Goal: Contribute content: Add original content to the website for others to see

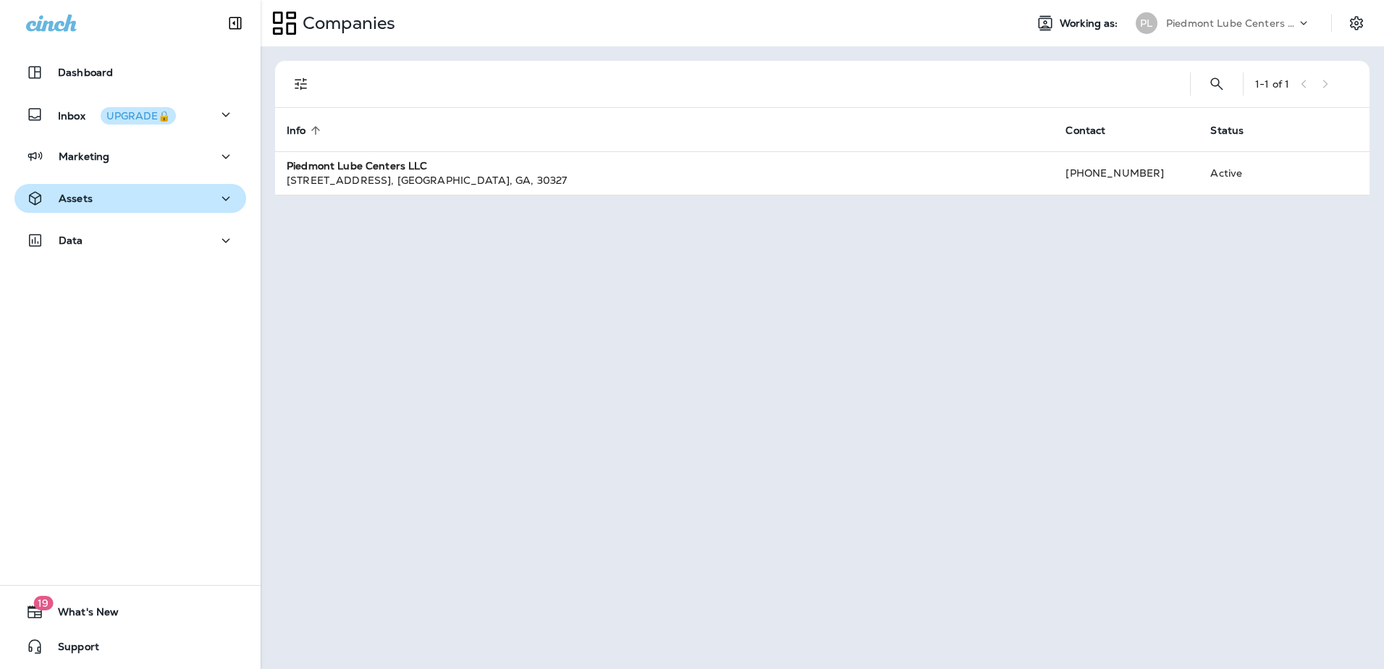
click at [59, 195] on p "Assets" at bounding box center [76, 199] width 34 height 12
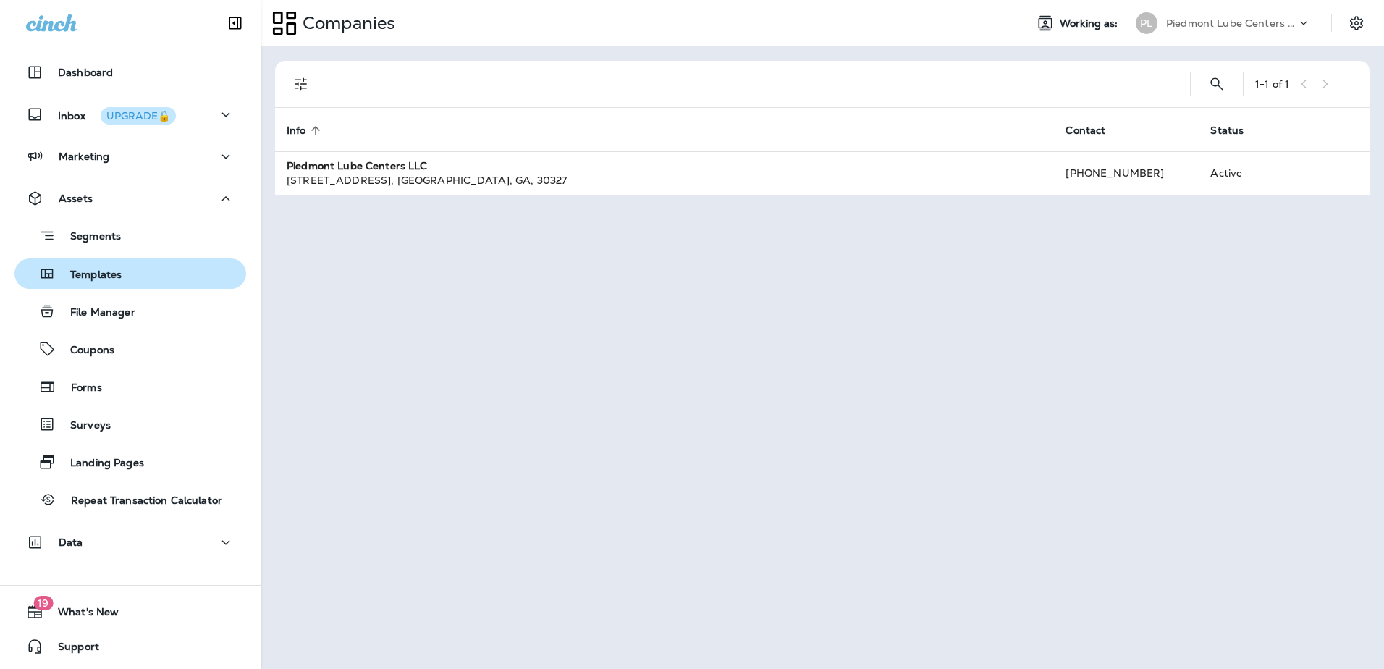
click at [80, 283] on div "Templates" at bounding box center [70, 274] width 101 height 22
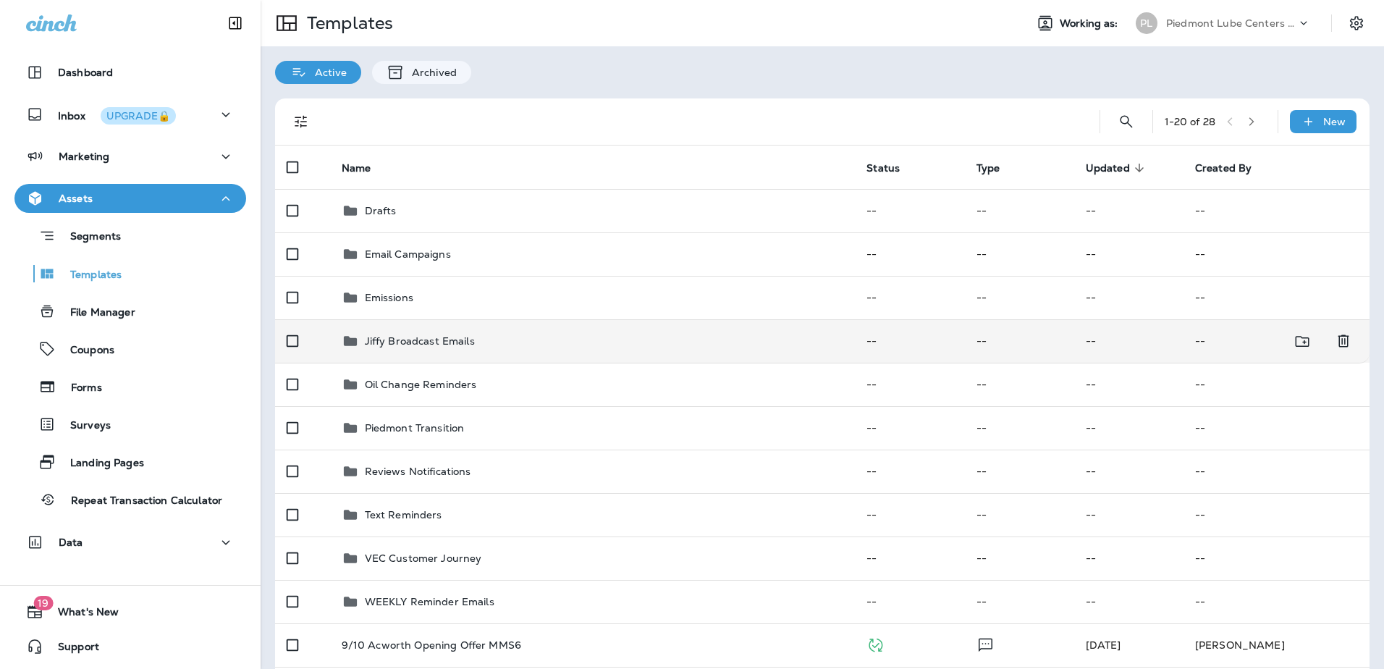
click at [411, 339] on p "Jiffy Broadcast Emails" at bounding box center [420, 341] width 110 height 12
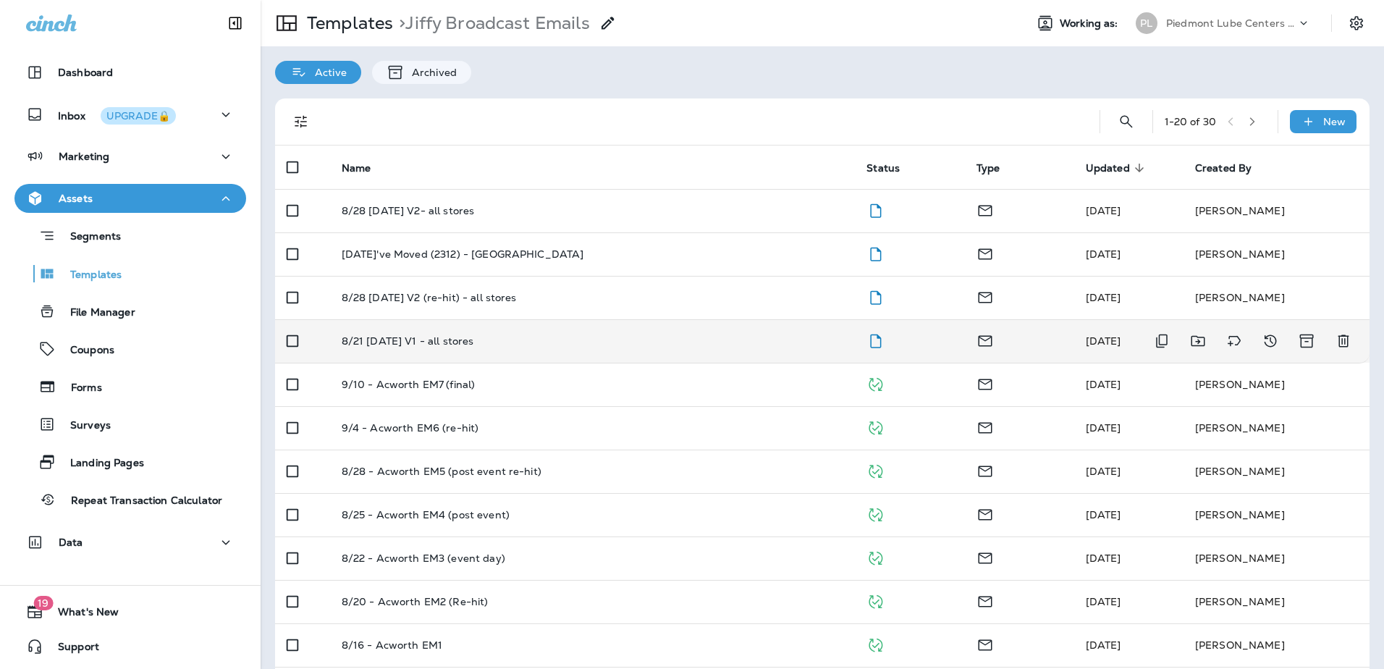
click at [408, 335] on p "8/21 [DATE] V1 - all stores" at bounding box center [408, 341] width 132 height 12
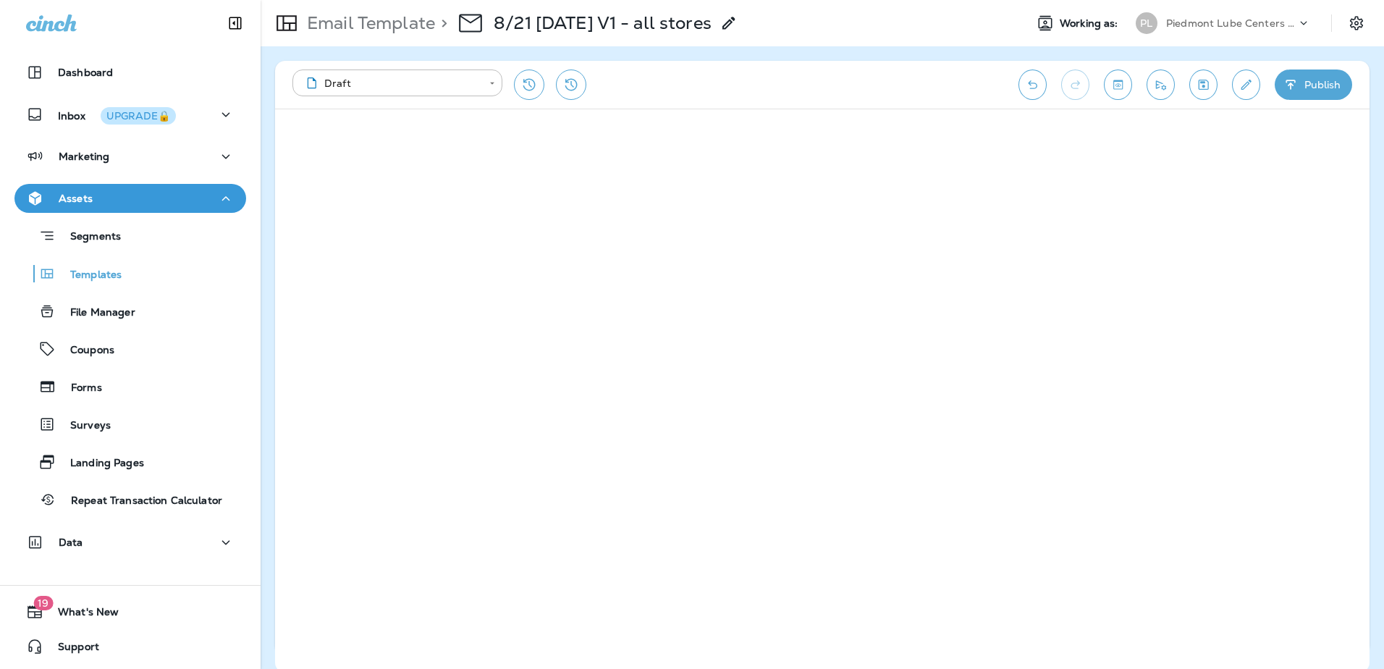
click at [1298, 87] on icon "button" at bounding box center [1291, 84] width 15 height 14
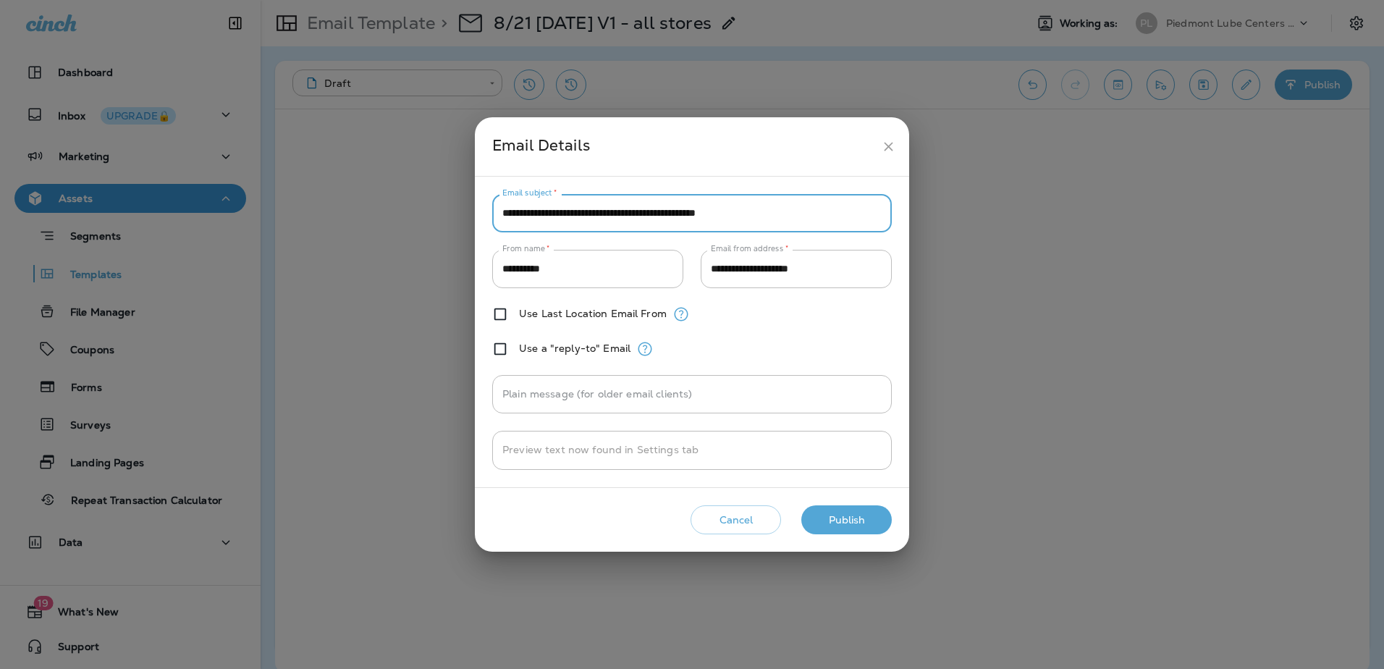
drag, startPoint x: 557, startPoint y: 216, endPoint x: 592, endPoint y: 212, distance: 35.7
click at [592, 212] on input "**********" at bounding box center [692, 213] width 400 height 38
drag, startPoint x: 655, startPoint y: 210, endPoint x: 676, endPoint y: 209, distance: 21.0
click at [676, 209] on input "**********" at bounding box center [692, 213] width 400 height 38
click at [709, 214] on input "**********" at bounding box center [692, 213] width 400 height 38
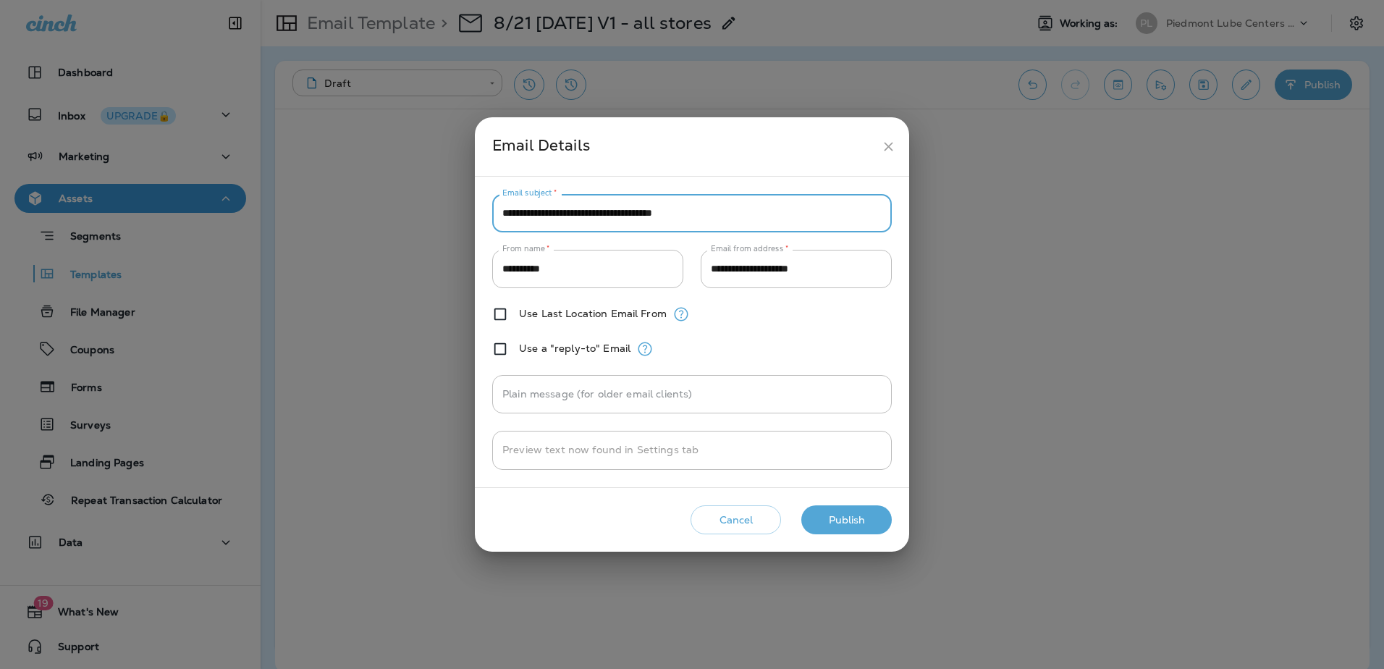
type input "**********"
click at [835, 521] on button "Publish" at bounding box center [846, 520] width 90 height 30
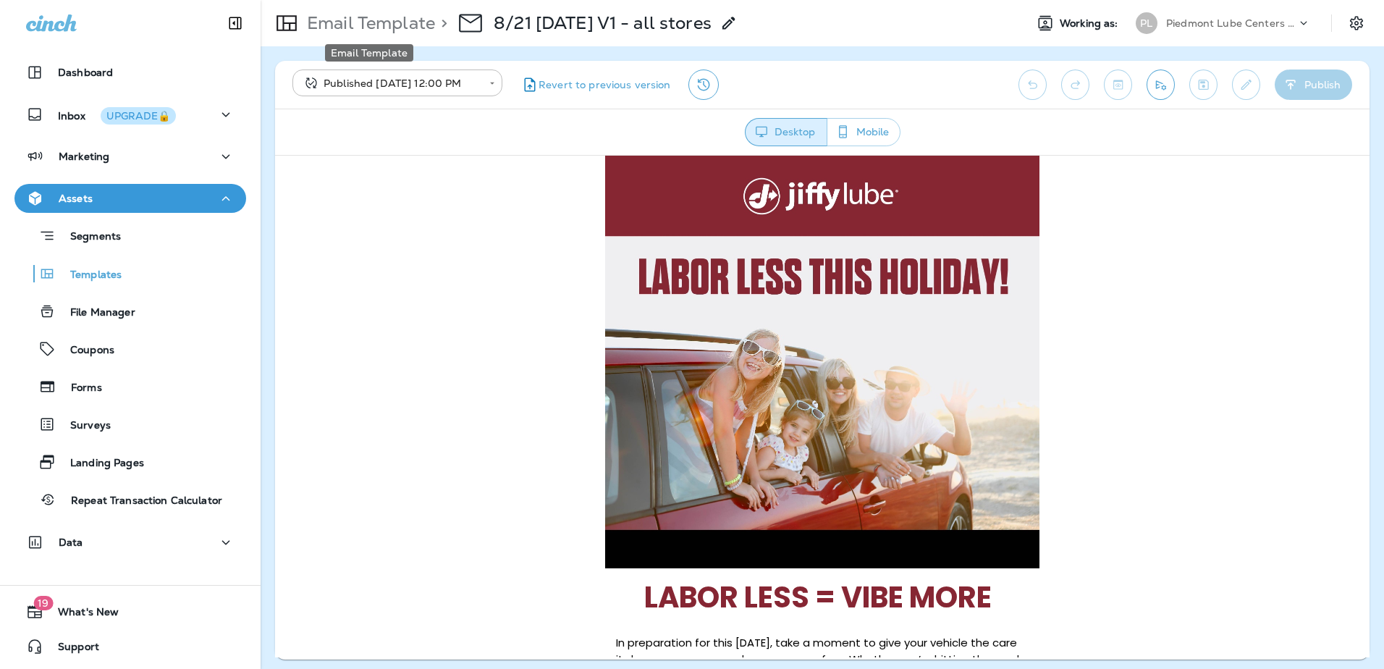
click at [363, 27] on p "Email Template" at bounding box center [368, 23] width 134 height 22
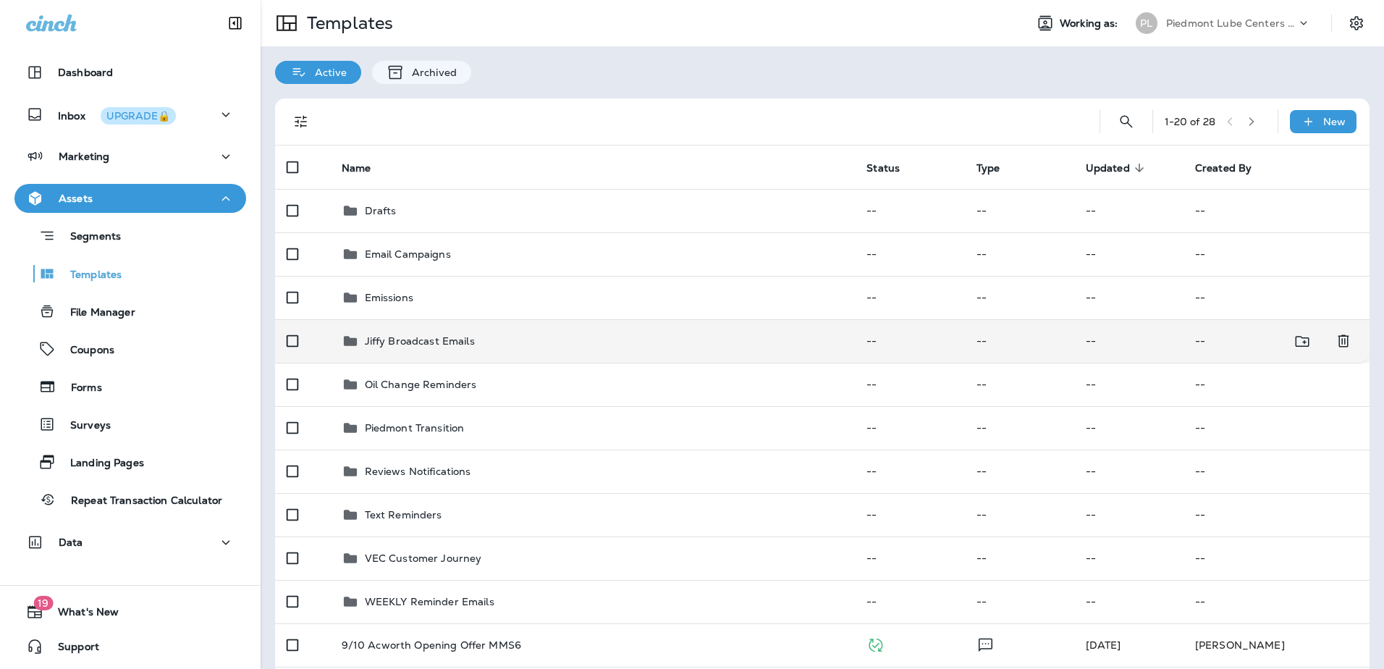
click at [424, 343] on p "Jiffy Broadcast Emails" at bounding box center [420, 341] width 110 height 12
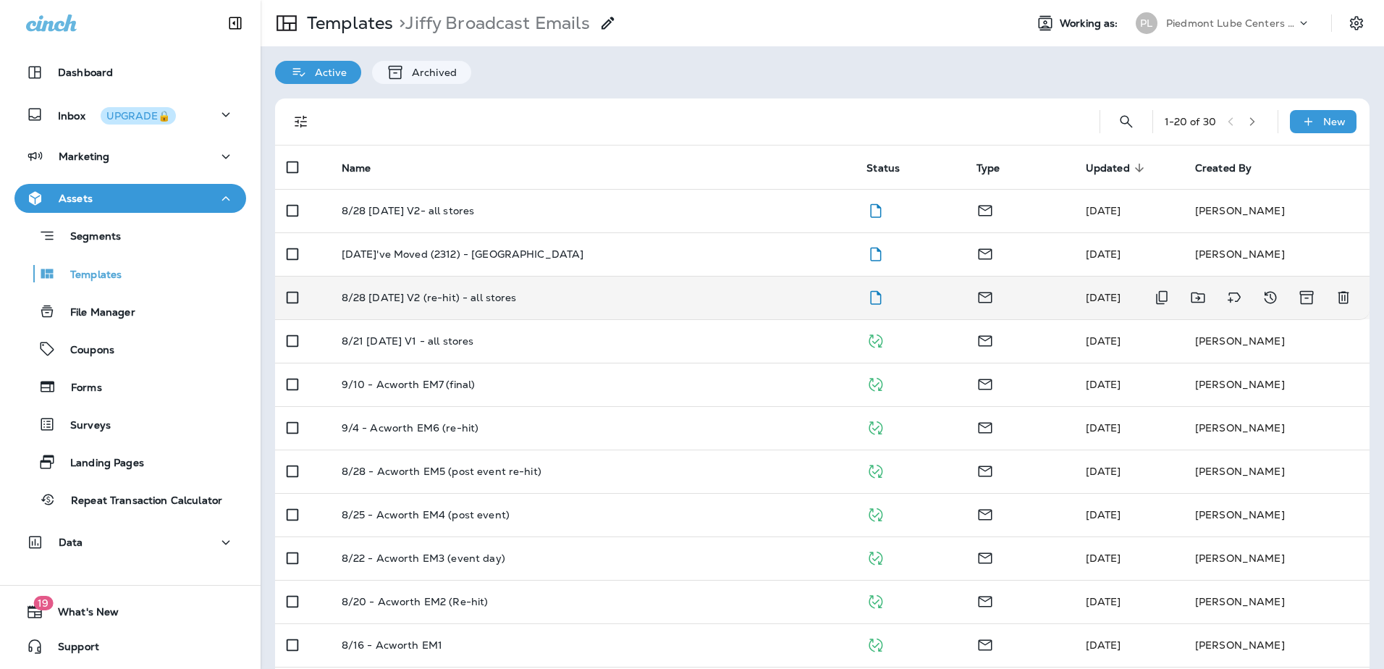
click at [411, 294] on p "8/28 [DATE] V2 (re-hit) - all stores" at bounding box center [429, 298] width 175 height 12
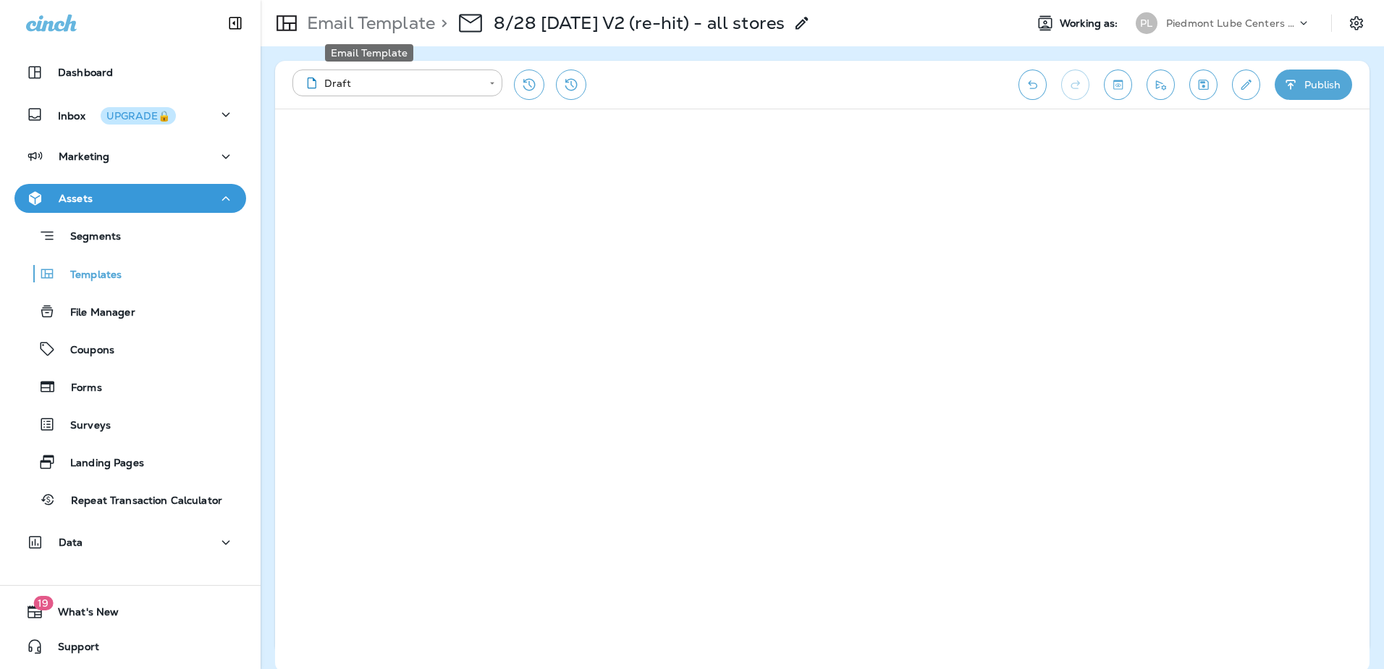
click at [406, 30] on p "Email Template" at bounding box center [368, 23] width 134 height 22
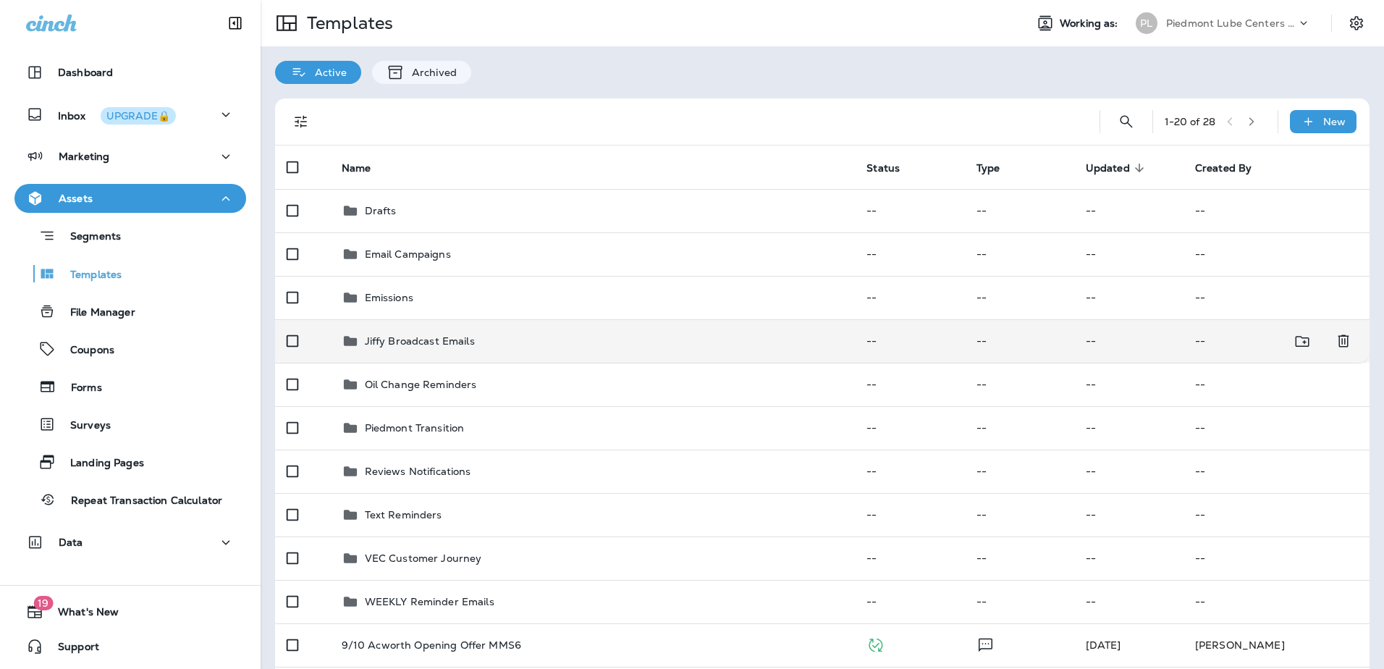
click at [400, 347] on p "Jiffy Broadcast Emails" at bounding box center [420, 341] width 110 height 12
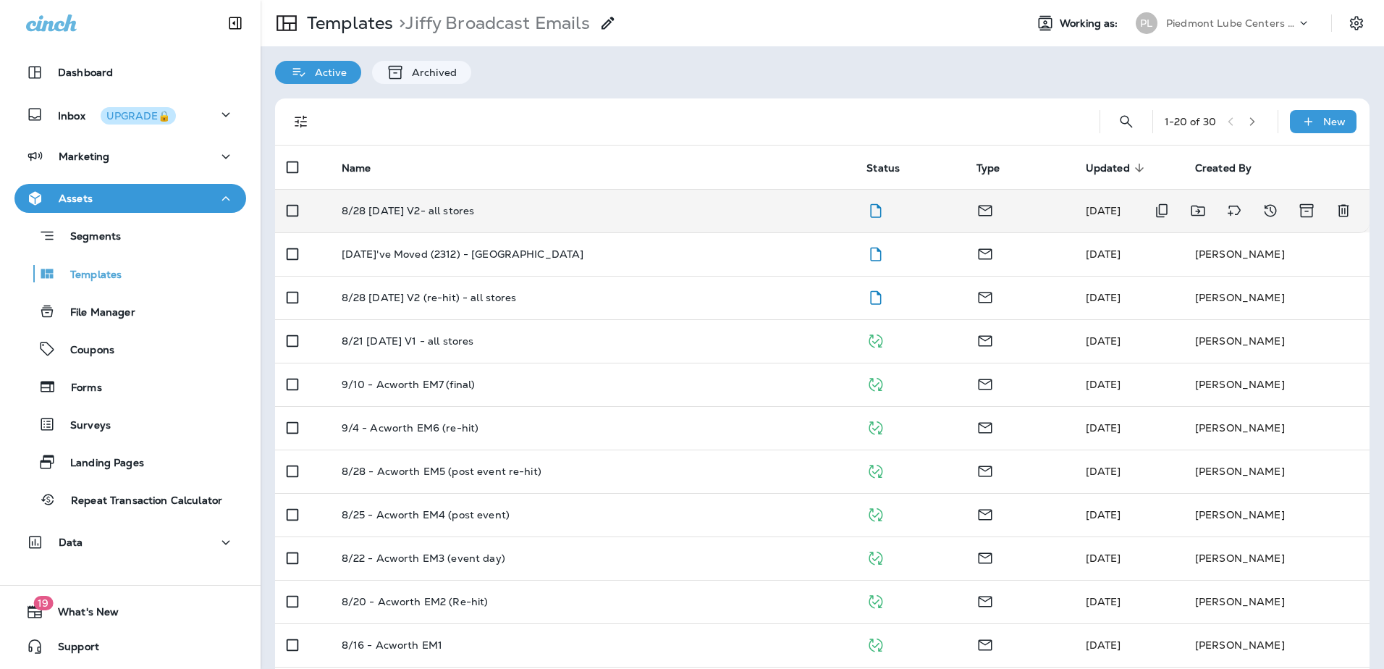
click at [374, 206] on p "8/28 [DATE] V2- all stores" at bounding box center [408, 211] width 133 height 12
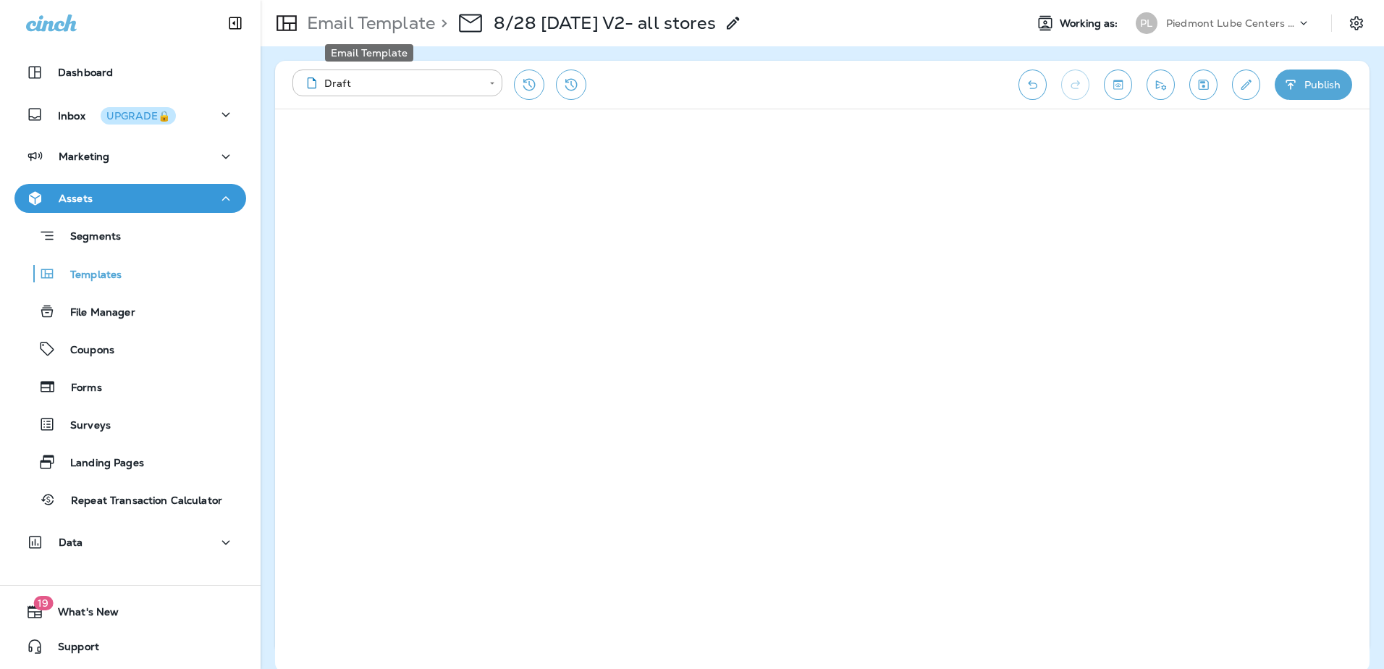
click at [390, 20] on p "Email Template" at bounding box center [368, 23] width 134 height 22
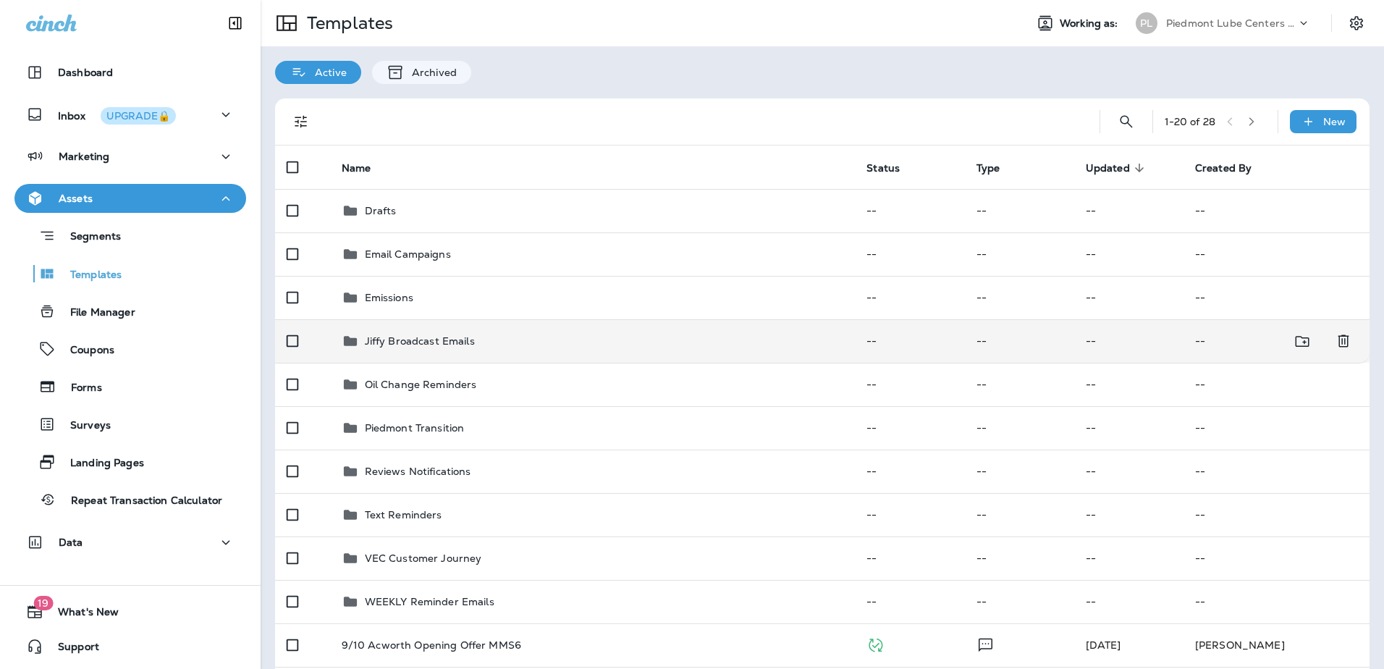
click at [423, 339] on p "Jiffy Broadcast Emails" at bounding box center [420, 341] width 110 height 12
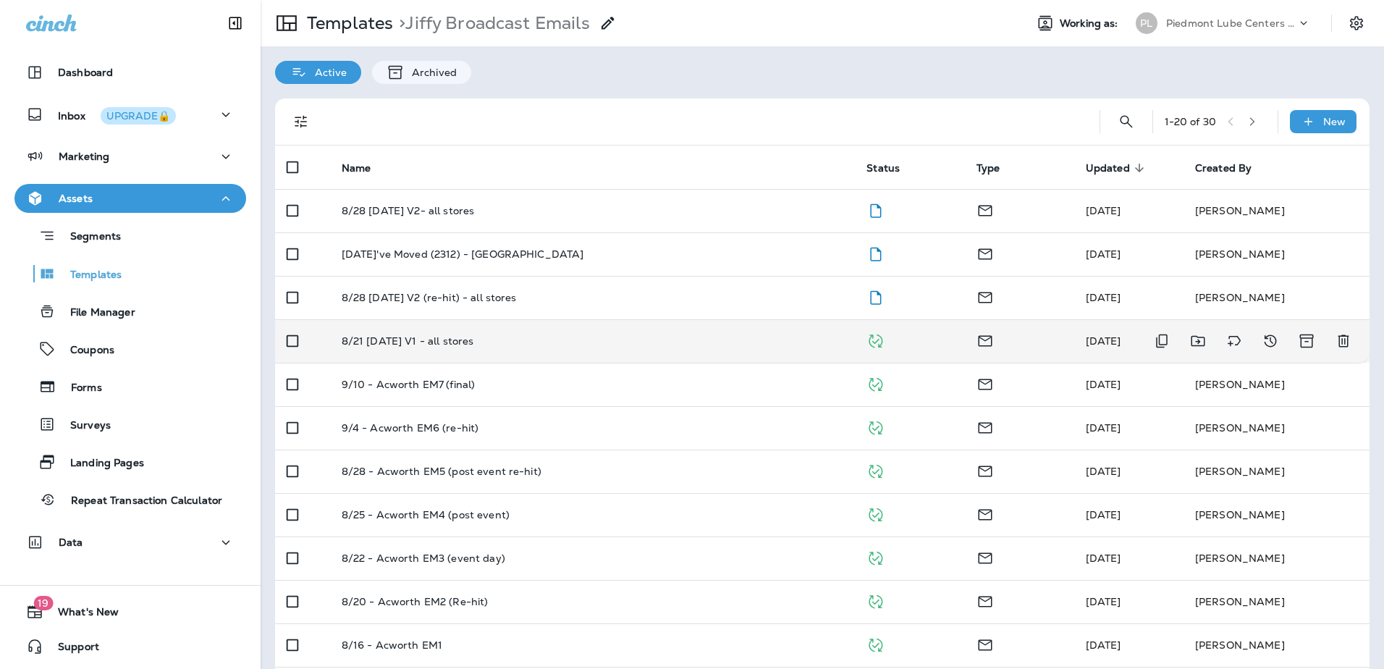
click at [416, 345] on p "8/21 [DATE] V1 - all stores" at bounding box center [408, 341] width 132 height 12
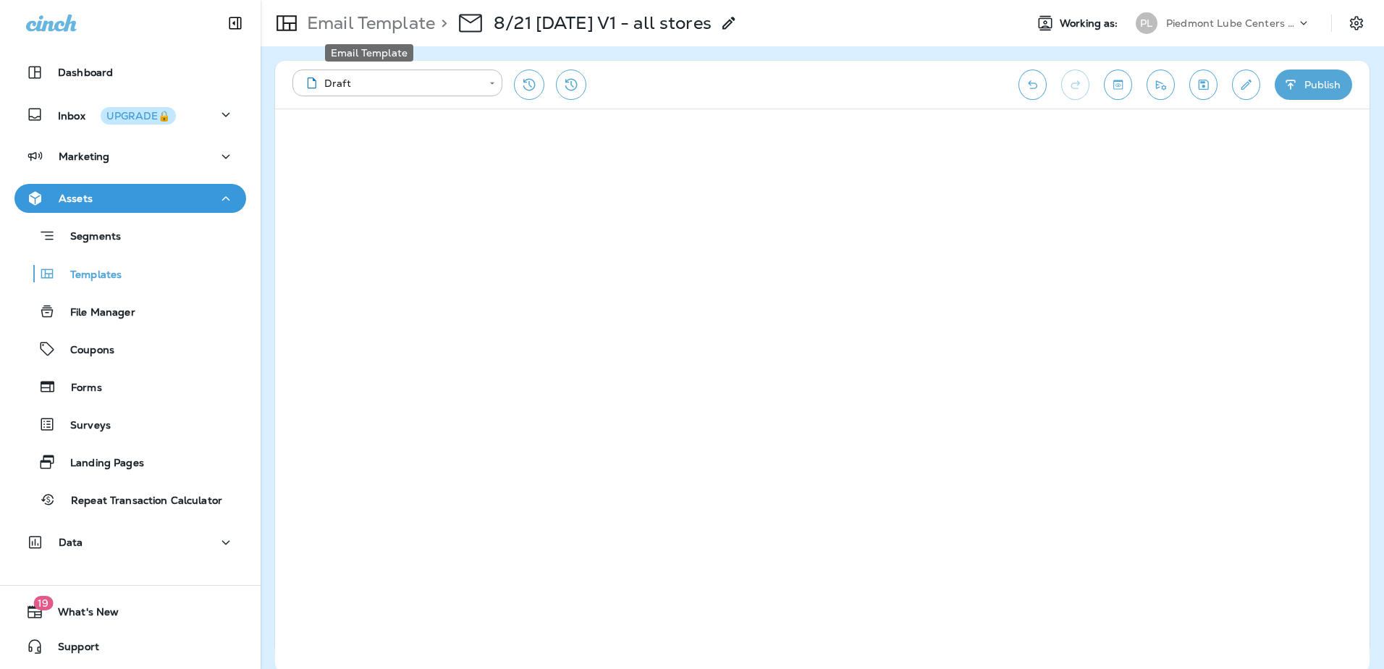
click at [384, 14] on p "Email Template" at bounding box center [368, 23] width 134 height 22
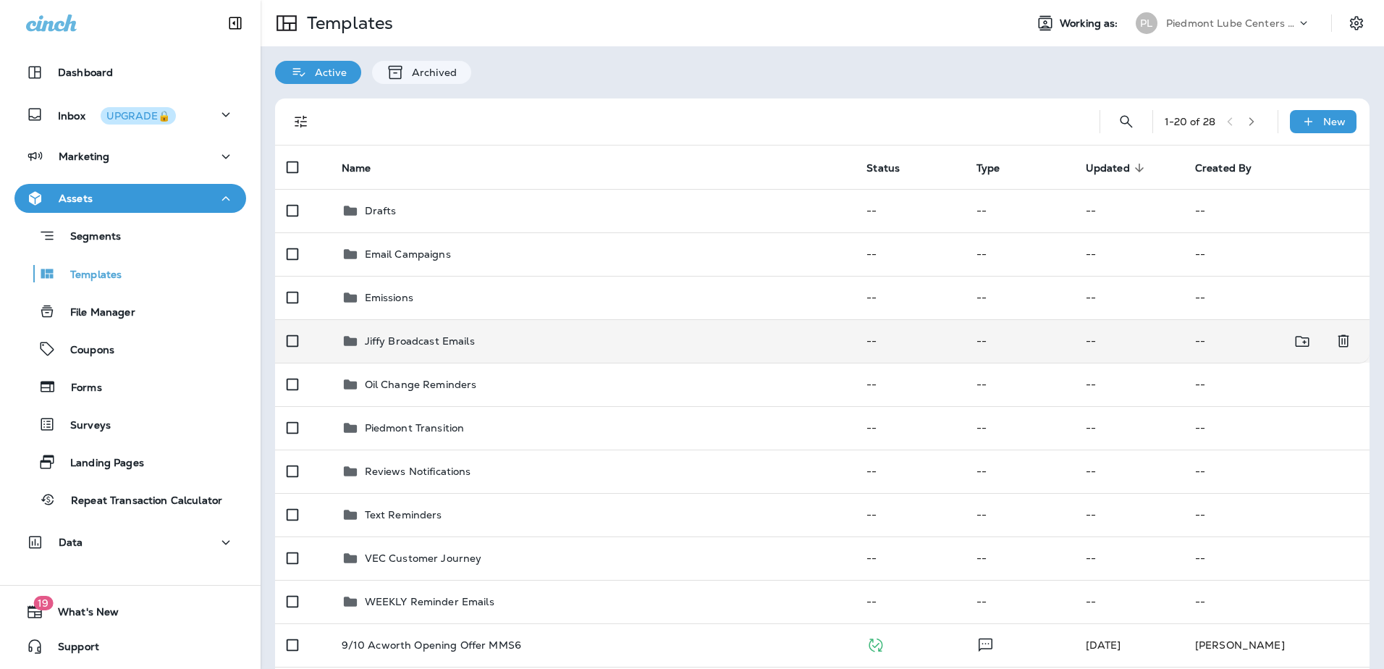
click at [412, 336] on p "Jiffy Broadcast Emails" at bounding box center [420, 341] width 110 height 12
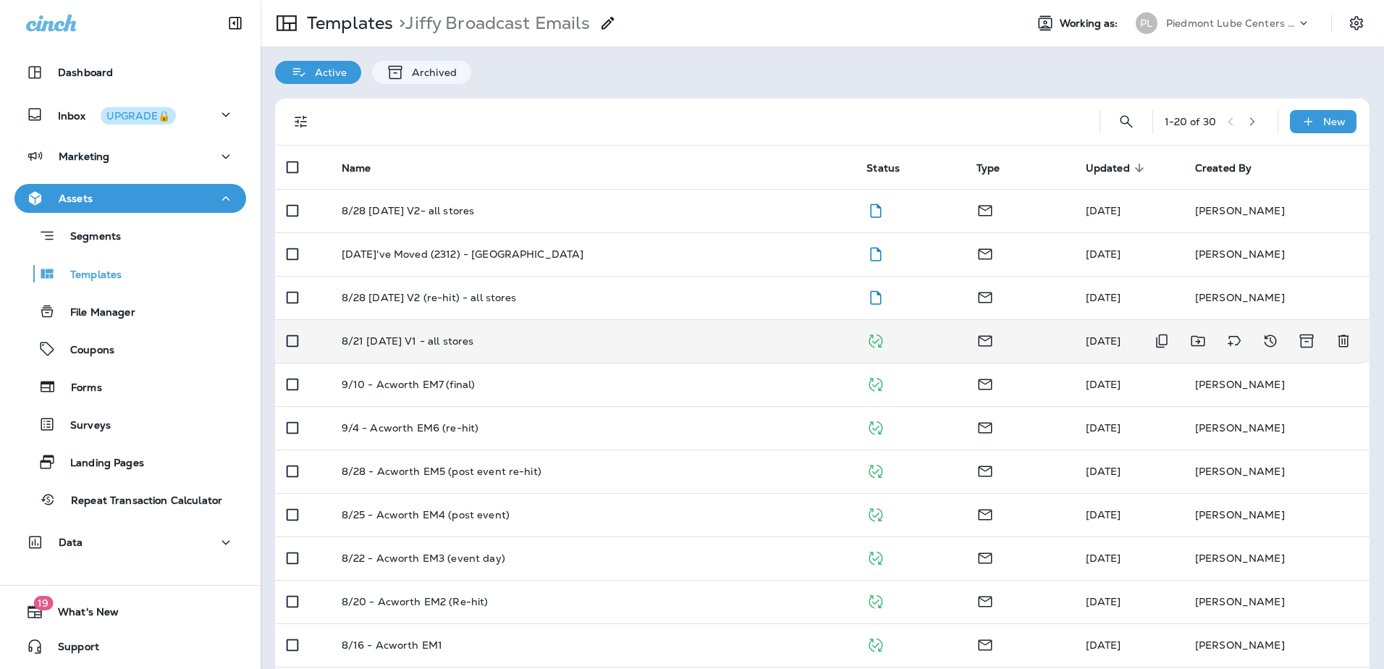
click at [411, 332] on td "8/21 [DATE] V1 - all stores" at bounding box center [593, 340] width 526 height 43
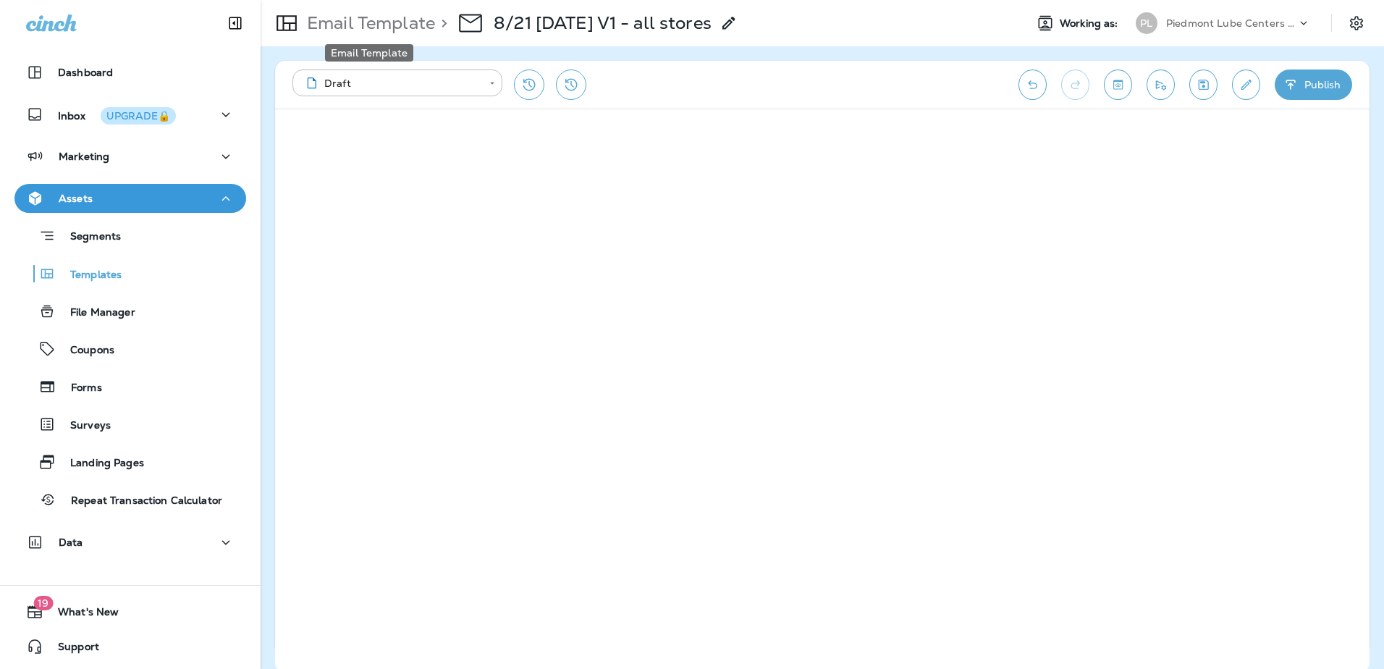
click at [374, 25] on p "Email Template" at bounding box center [368, 23] width 134 height 22
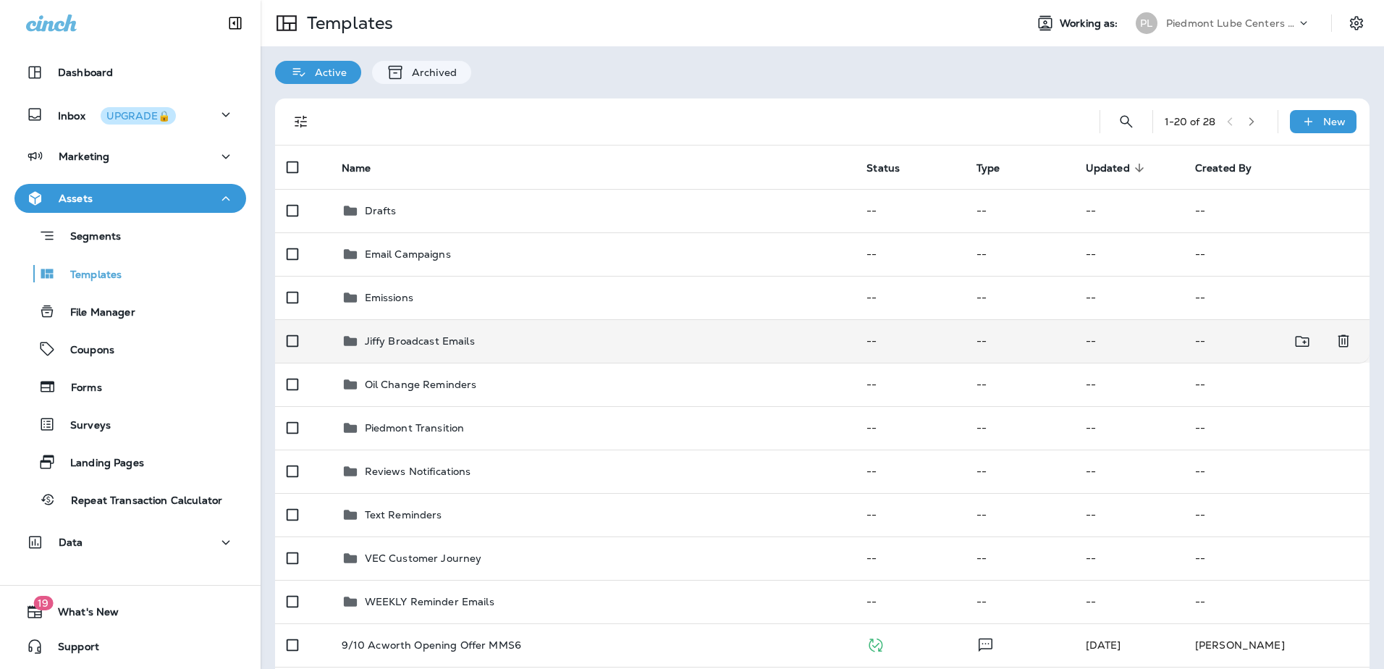
click at [386, 344] on p "Jiffy Broadcast Emails" at bounding box center [420, 341] width 110 height 12
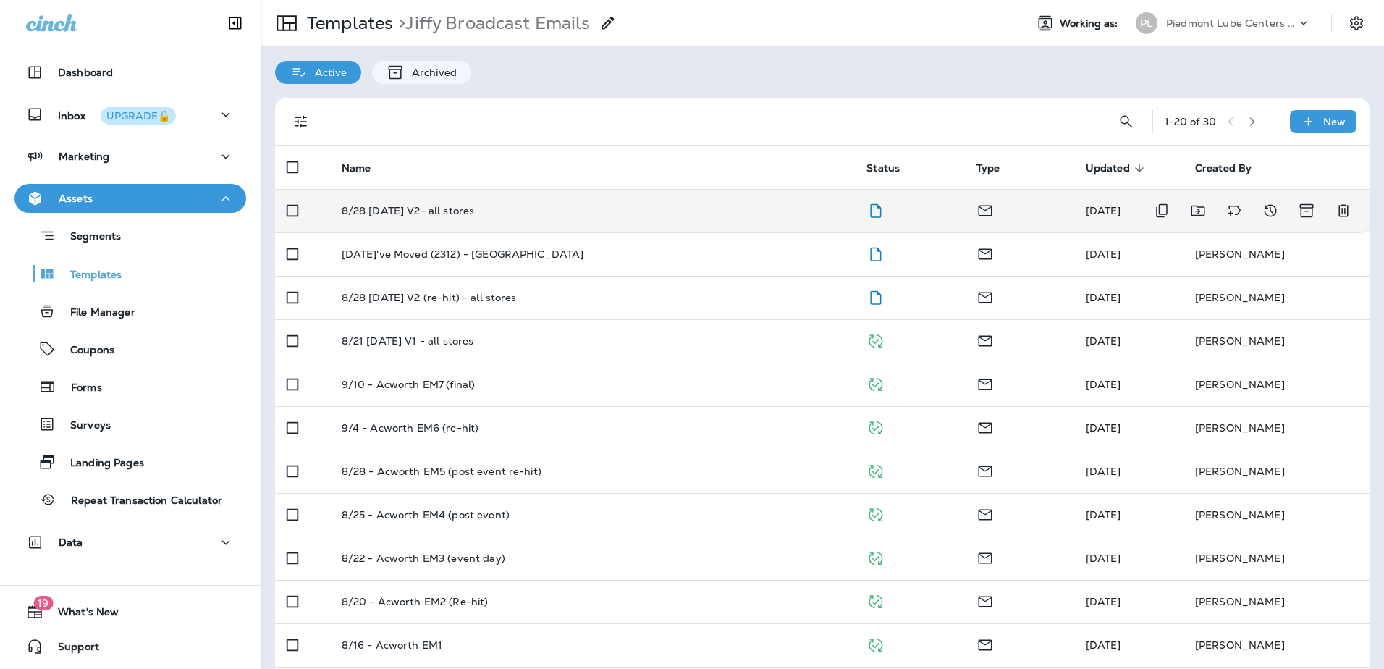
click at [399, 218] on td "8/28 [DATE] V2- all stores" at bounding box center [593, 210] width 526 height 43
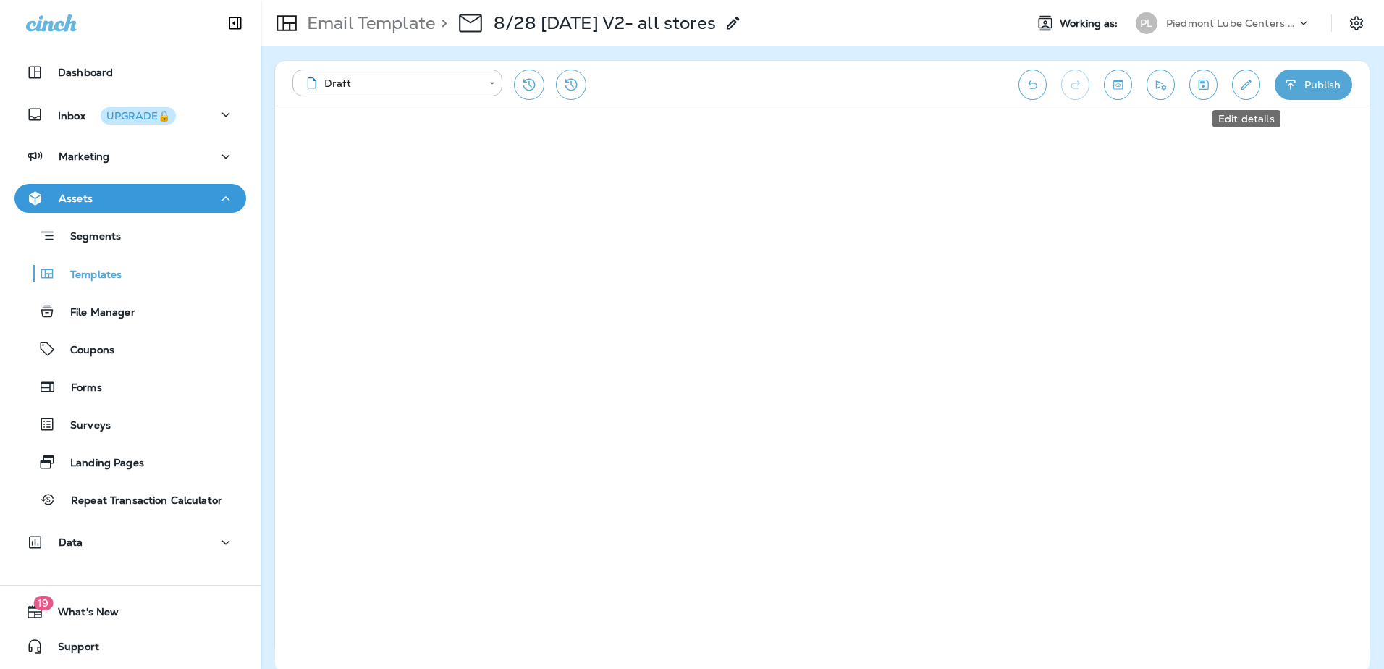
click at [1242, 86] on icon "Edit details" at bounding box center [1246, 84] width 15 height 14
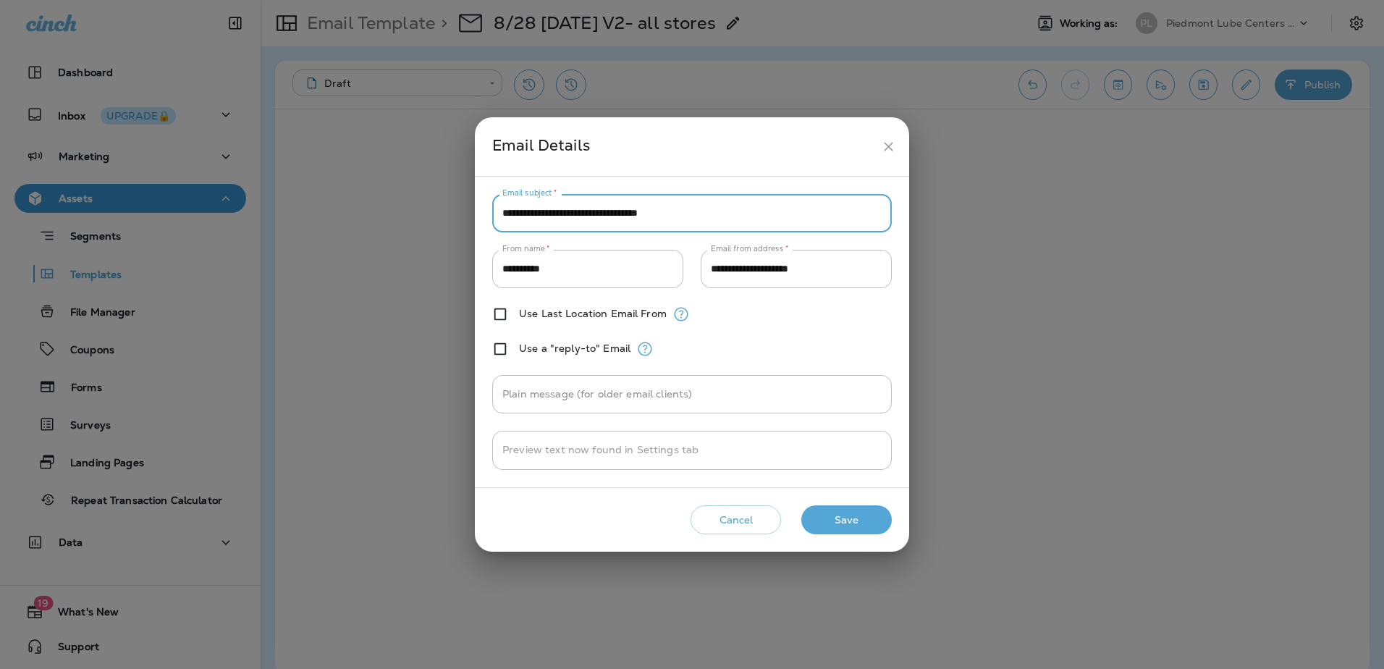
drag, startPoint x: 529, startPoint y: 214, endPoint x: 489, endPoint y: 214, distance: 39.8
click at [489, 214] on div "**********" at bounding box center [692, 332] width 434 height 311
type input "**********"
click at [832, 517] on button "Save" at bounding box center [846, 520] width 90 height 30
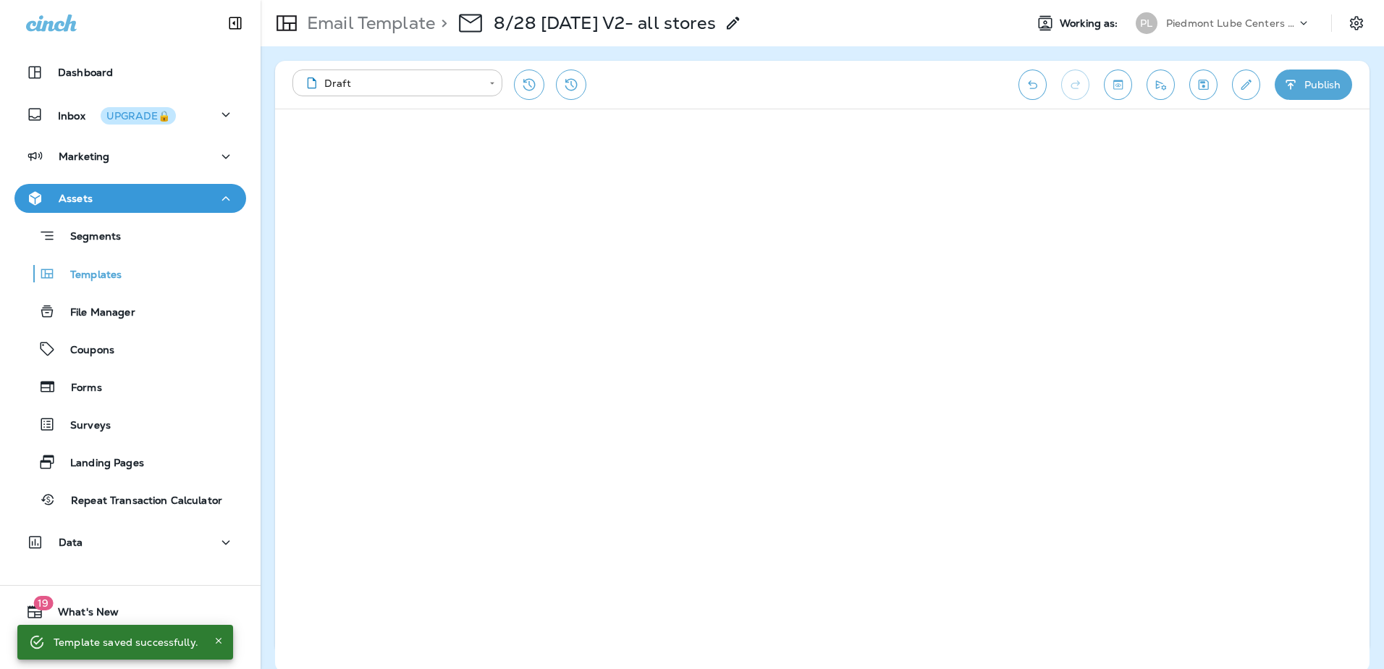
click at [481, 0] on body "**********" at bounding box center [692, 0] width 1384 height 0
click at [728, 77] on div at bounding box center [692, 334] width 1384 height 669
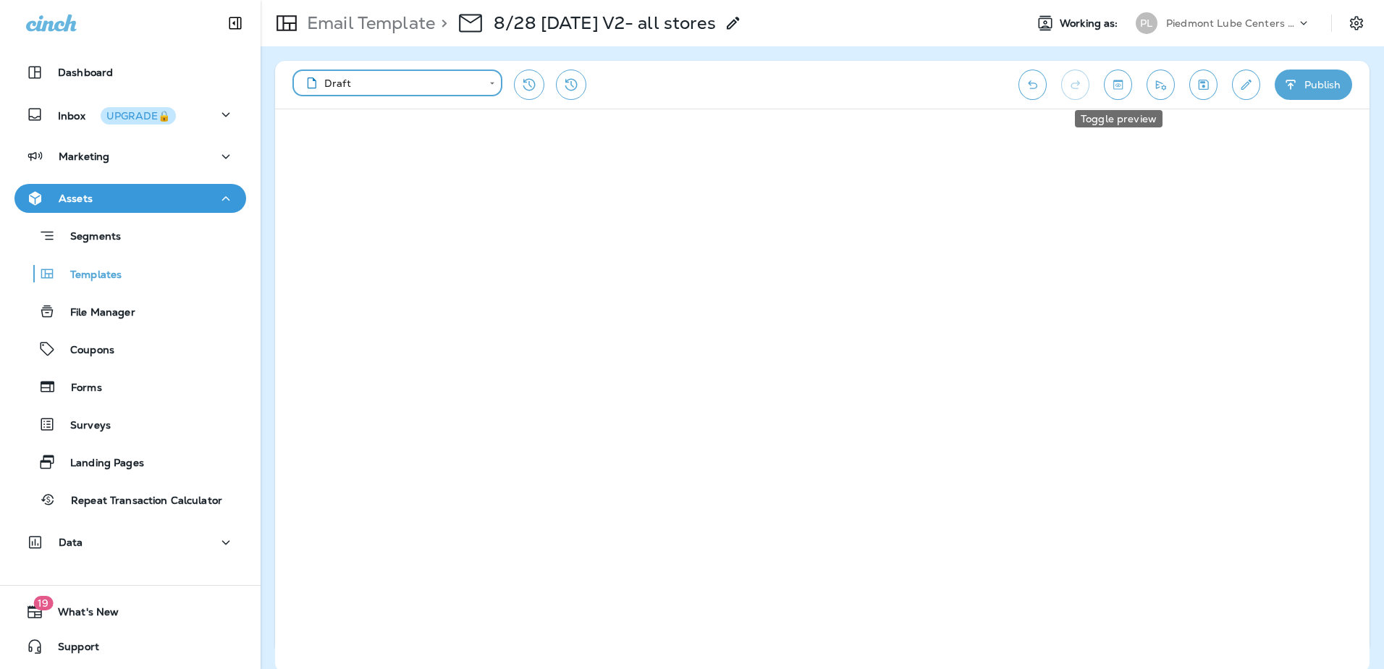
click at [1111, 85] on icon "Toggle preview" at bounding box center [1118, 84] width 15 height 14
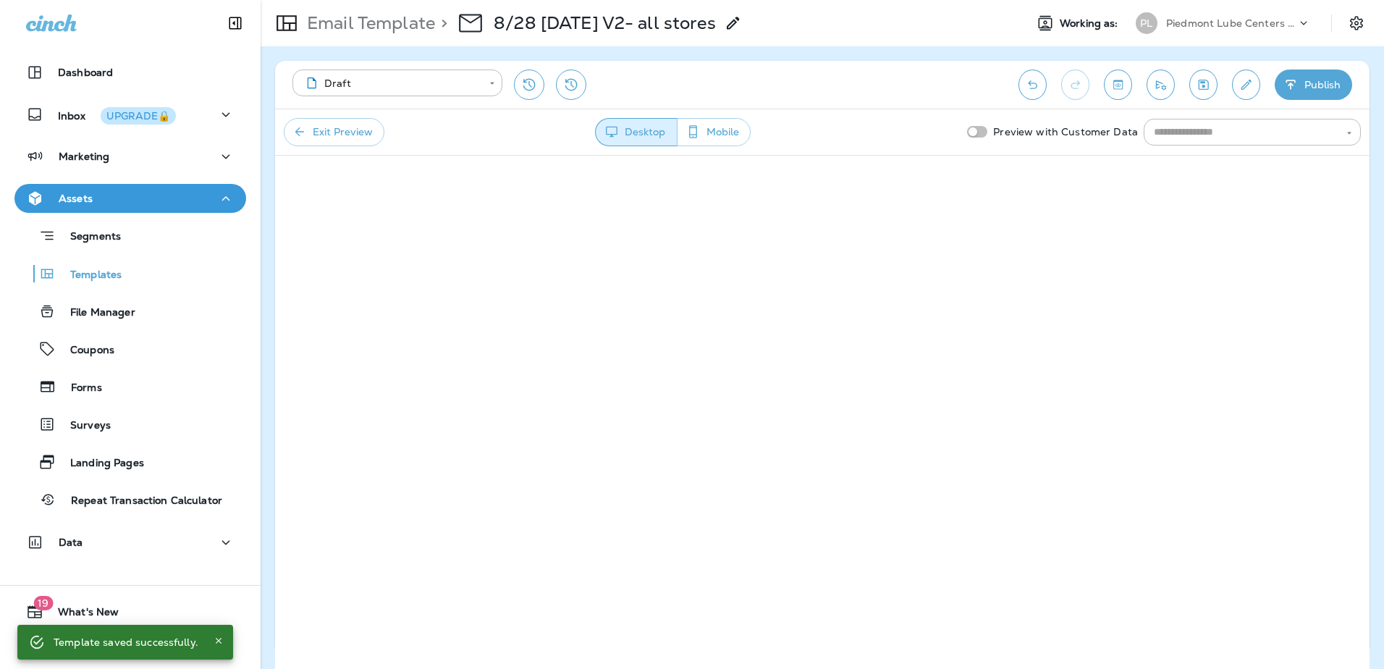
click at [731, 135] on button "Mobile" at bounding box center [714, 132] width 74 height 28
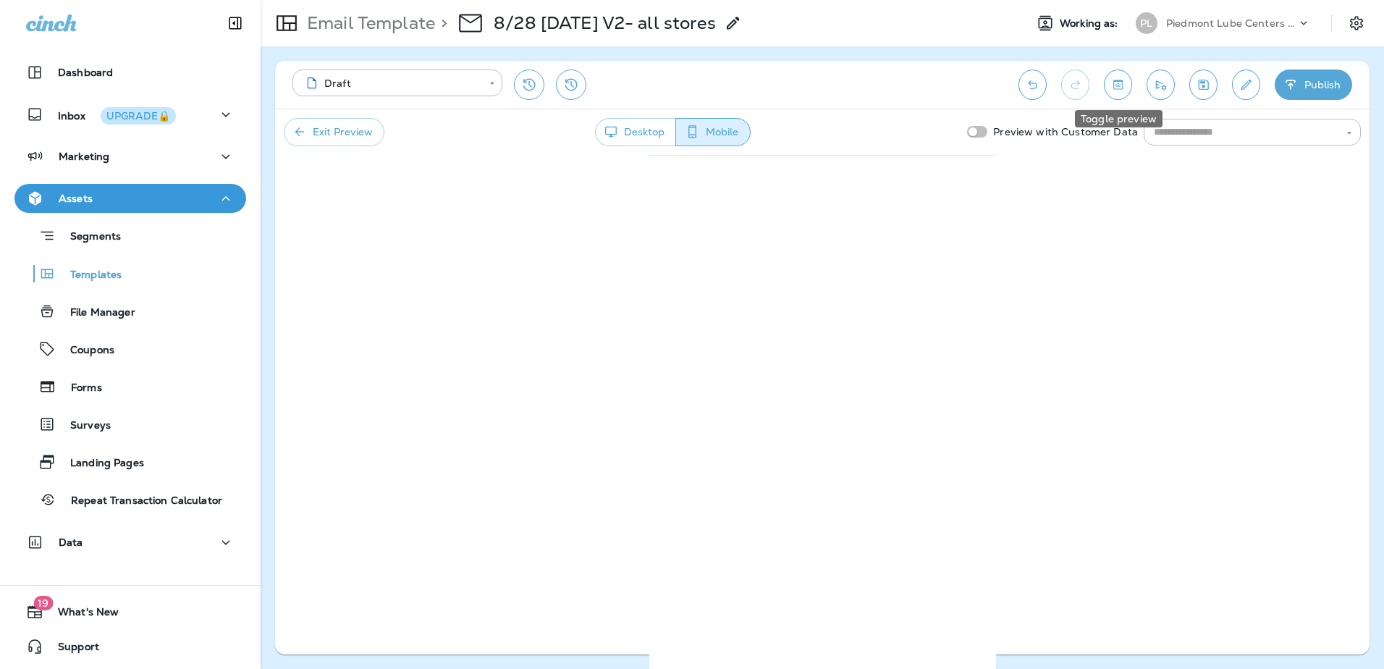
click at [1110, 92] on button "Toggle preview" at bounding box center [1118, 85] width 28 height 30
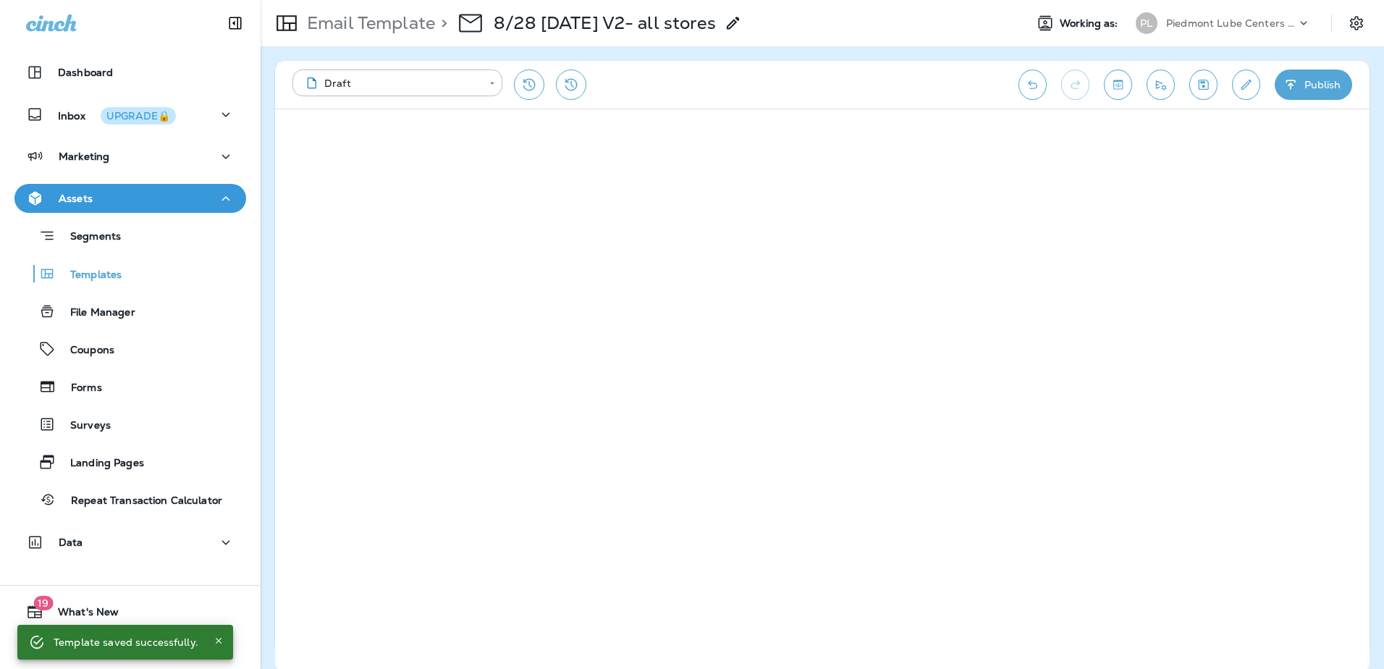
click at [1206, 85] on icon "Save" at bounding box center [1203, 84] width 15 height 14
click at [1117, 85] on icon "Toggle preview" at bounding box center [1118, 84] width 15 height 14
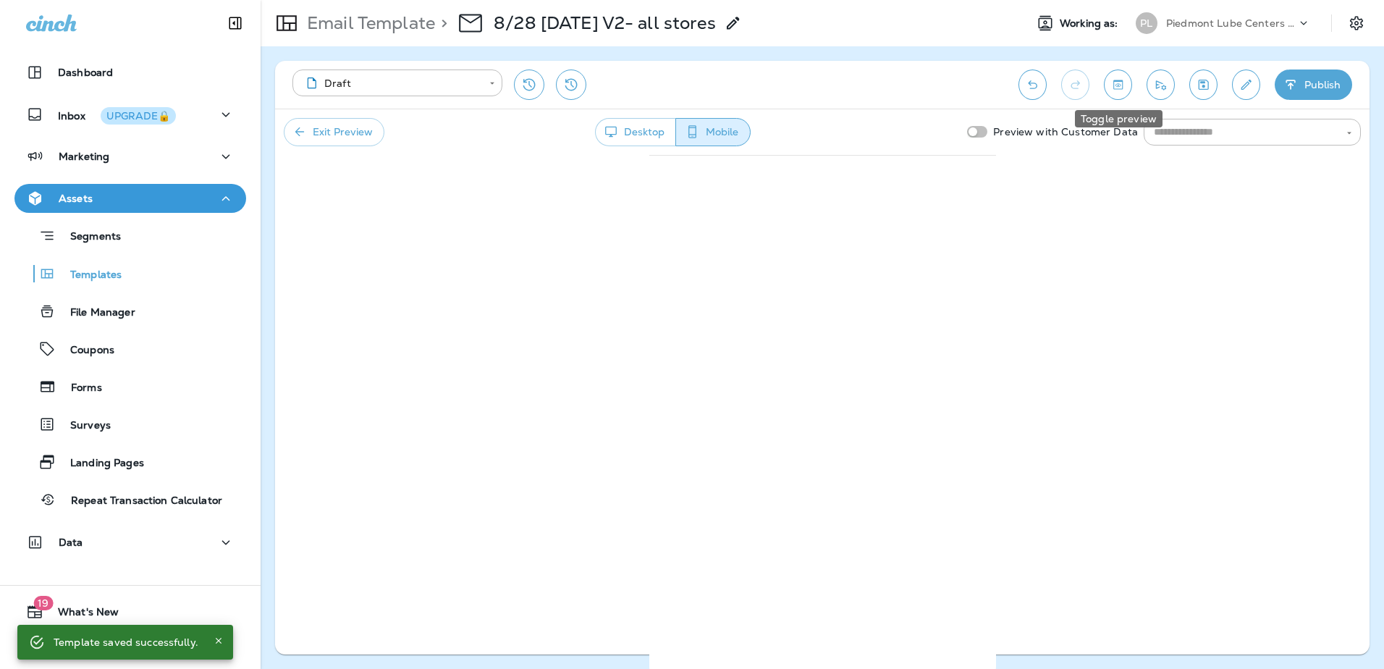
click at [1123, 84] on icon "Toggle preview" at bounding box center [1117, 84] width 9 height 9
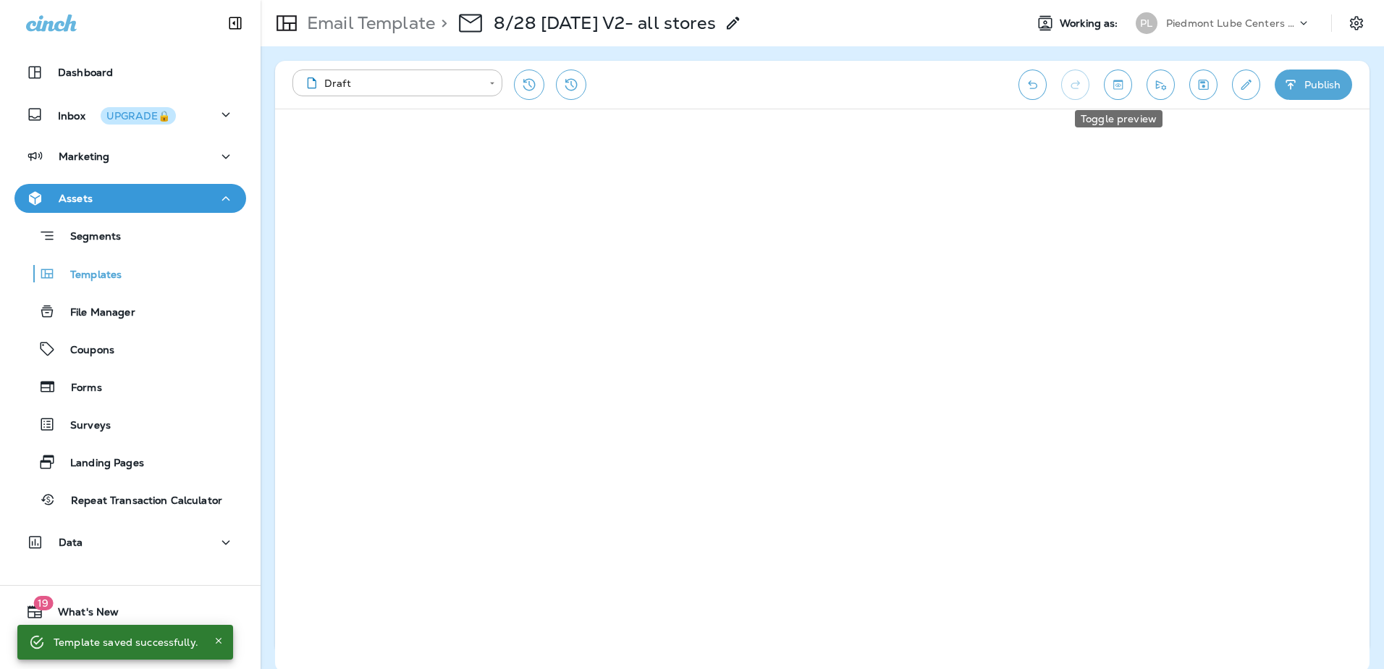
click at [1121, 90] on icon "Toggle preview" at bounding box center [1118, 84] width 15 height 14
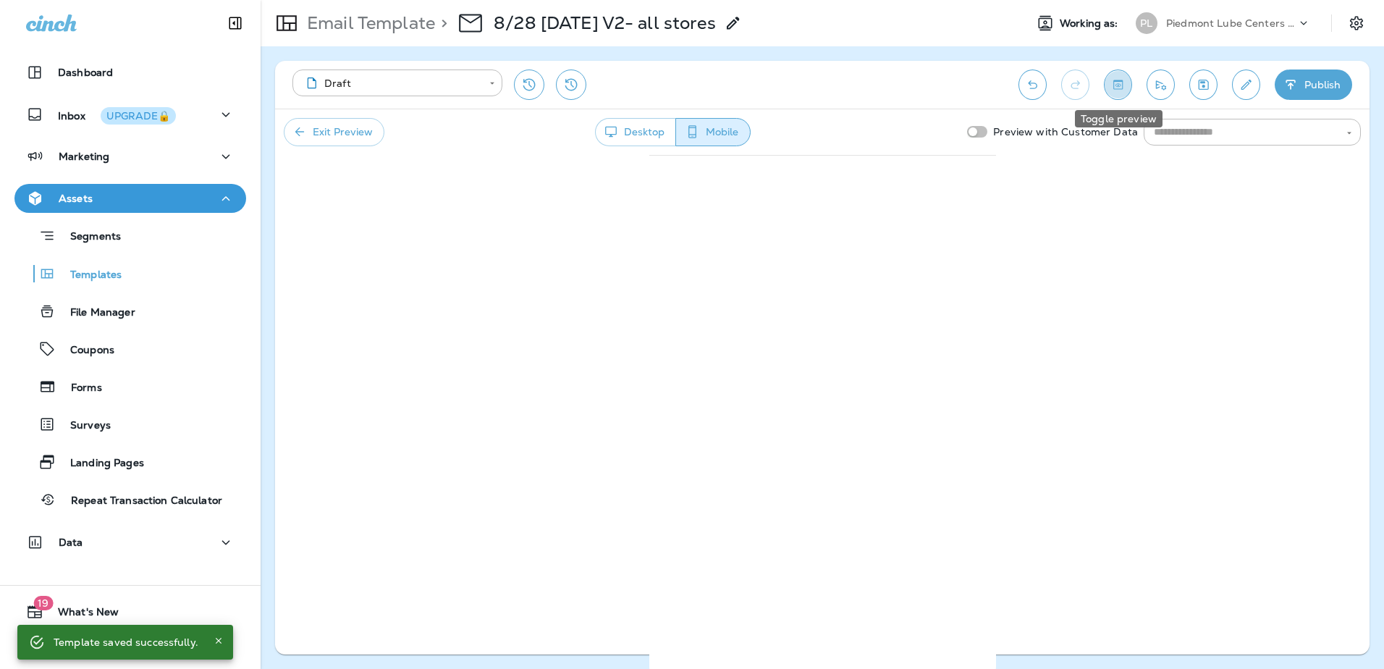
click at [1114, 85] on icon "Toggle preview" at bounding box center [1118, 84] width 15 height 14
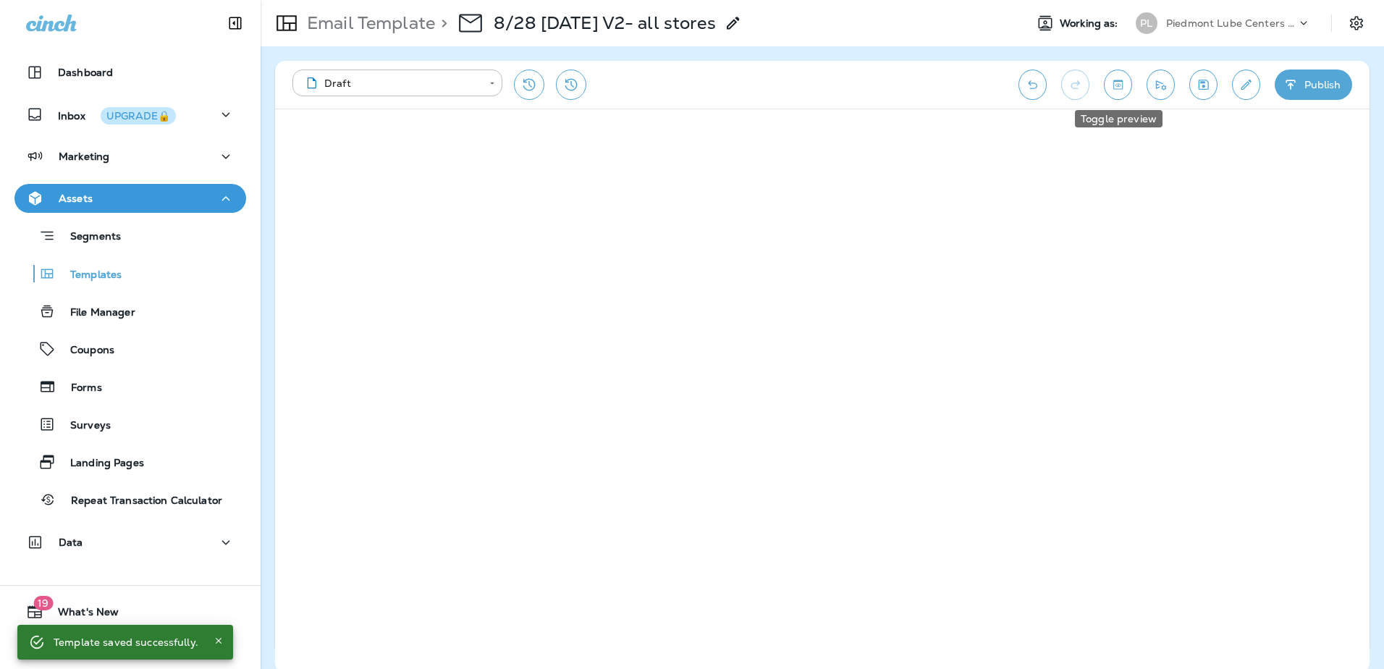
click at [1117, 90] on icon "Toggle preview" at bounding box center [1118, 84] width 15 height 14
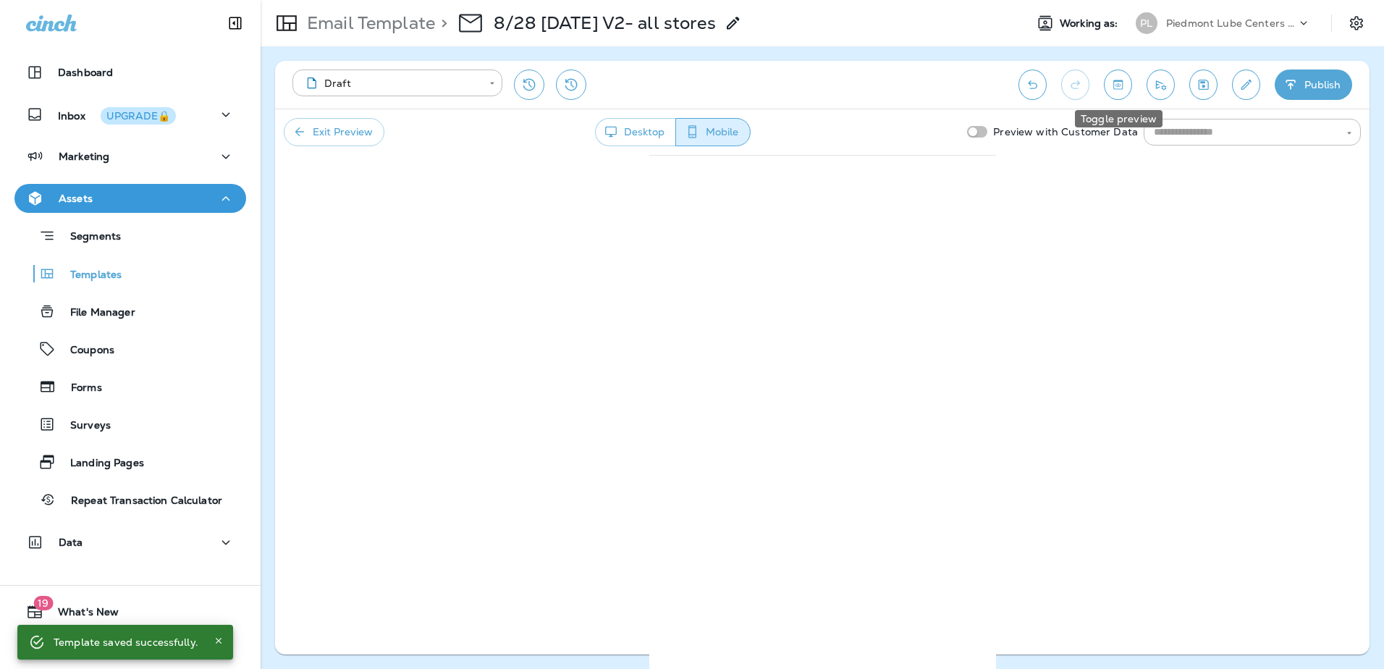
click at [1119, 87] on icon "Toggle preview" at bounding box center [1117, 84] width 9 height 9
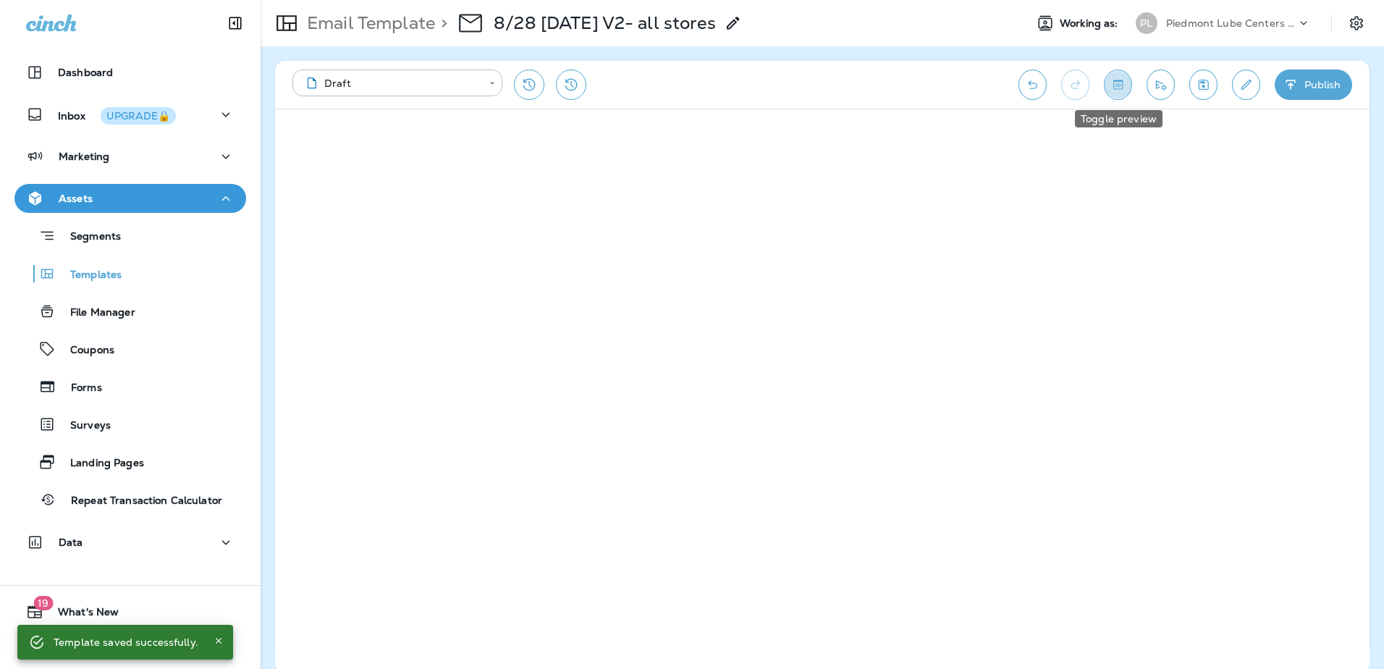
click at [1115, 88] on icon "Toggle preview" at bounding box center [1118, 84] width 15 height 14
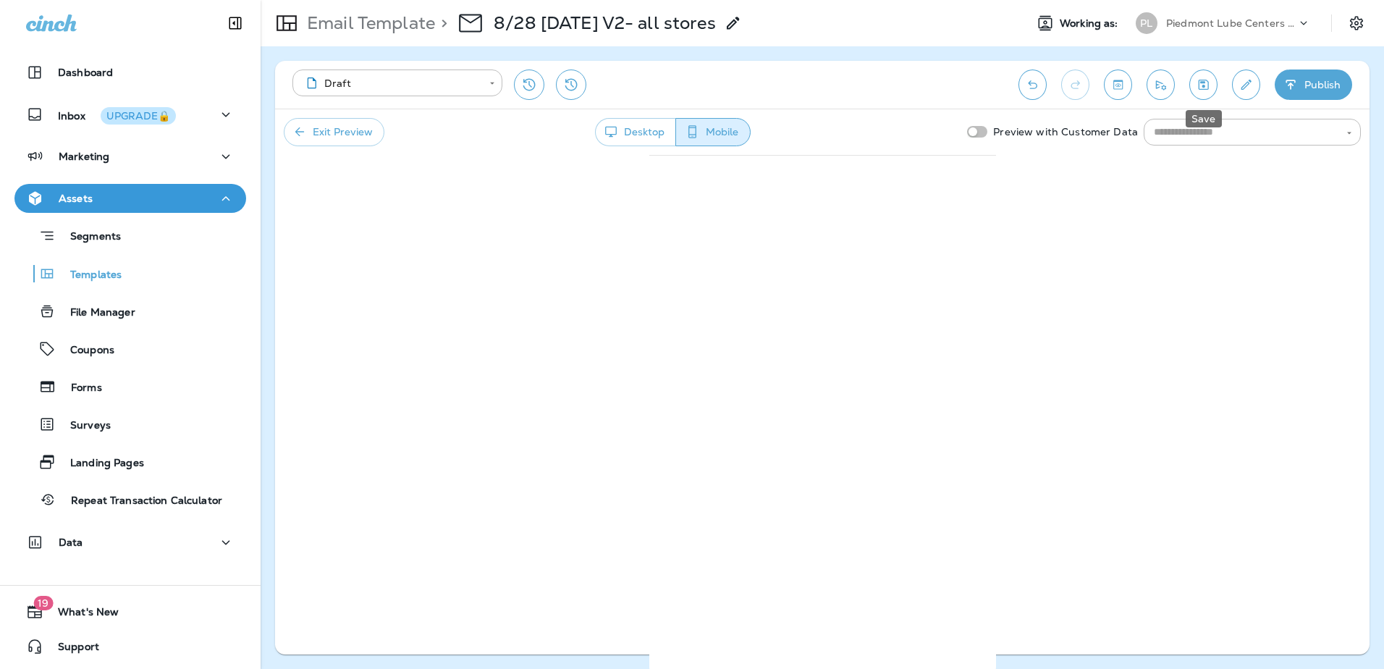
click at [1212, 90] on button "Save" at bounding box center [1203, 85] width 28 height 30
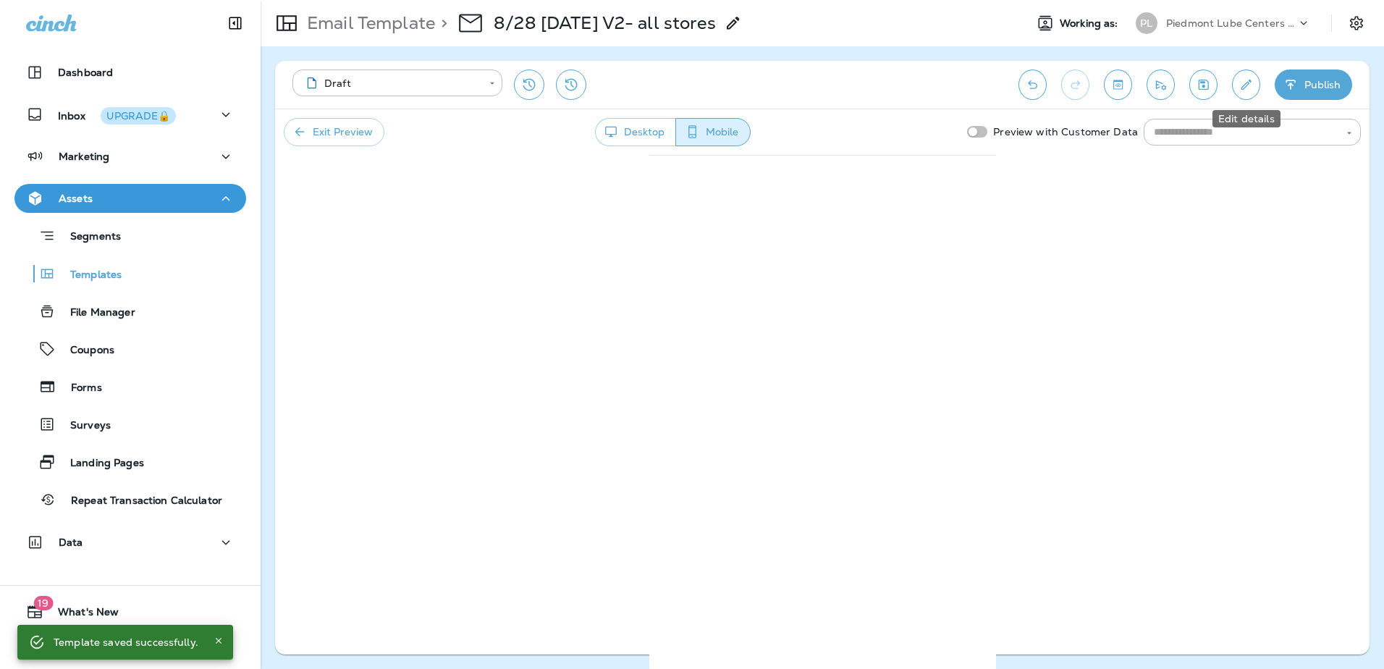
click at [1237, 89] on button "Edit details" at bounding box center [1246, 85] width 28 height 30
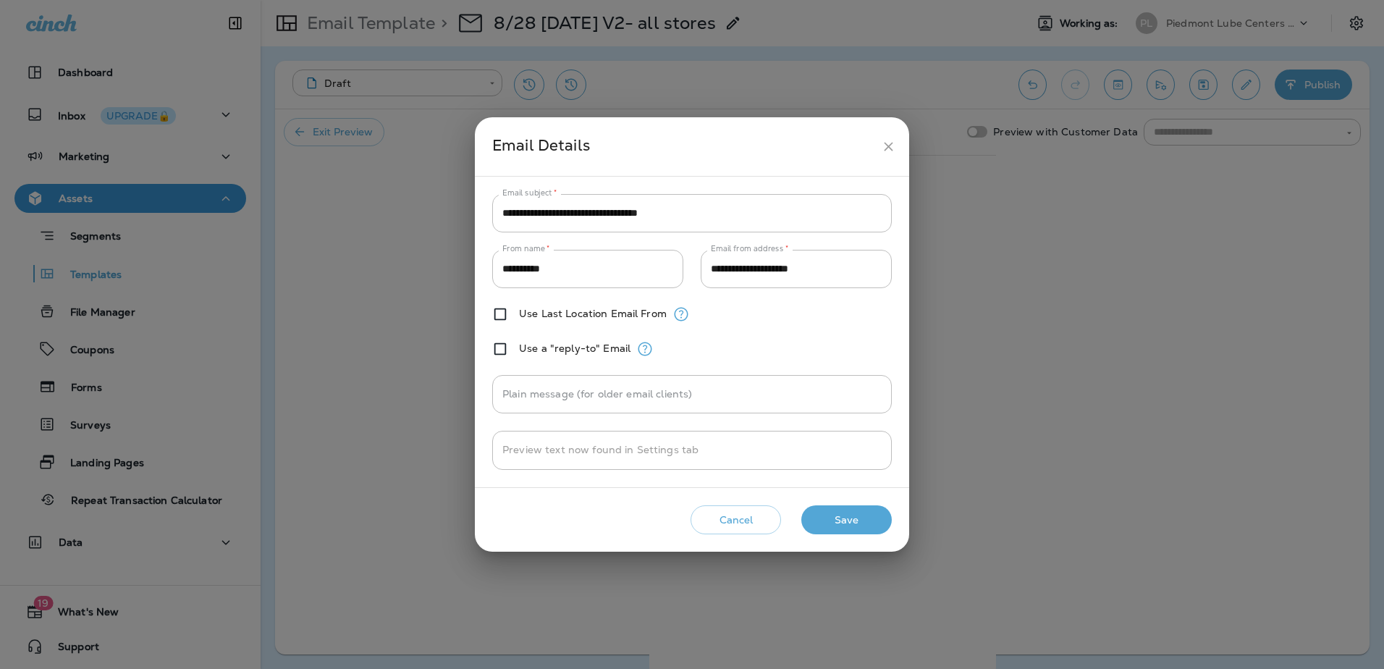
click at [859, 515] on button "Save" at bounding box center [846, 520] width 90 height 30
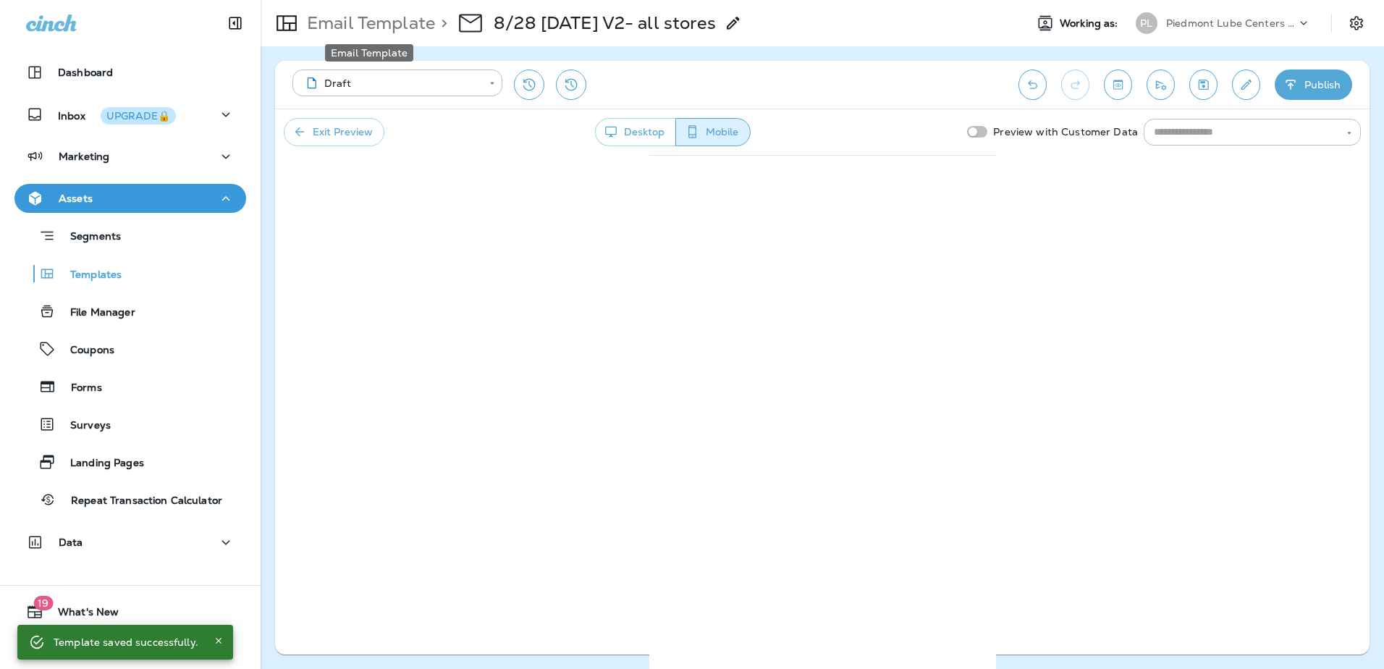
click at [416, 24] on p "Email Template" at bounding box center [368, 23] width 134 height 22
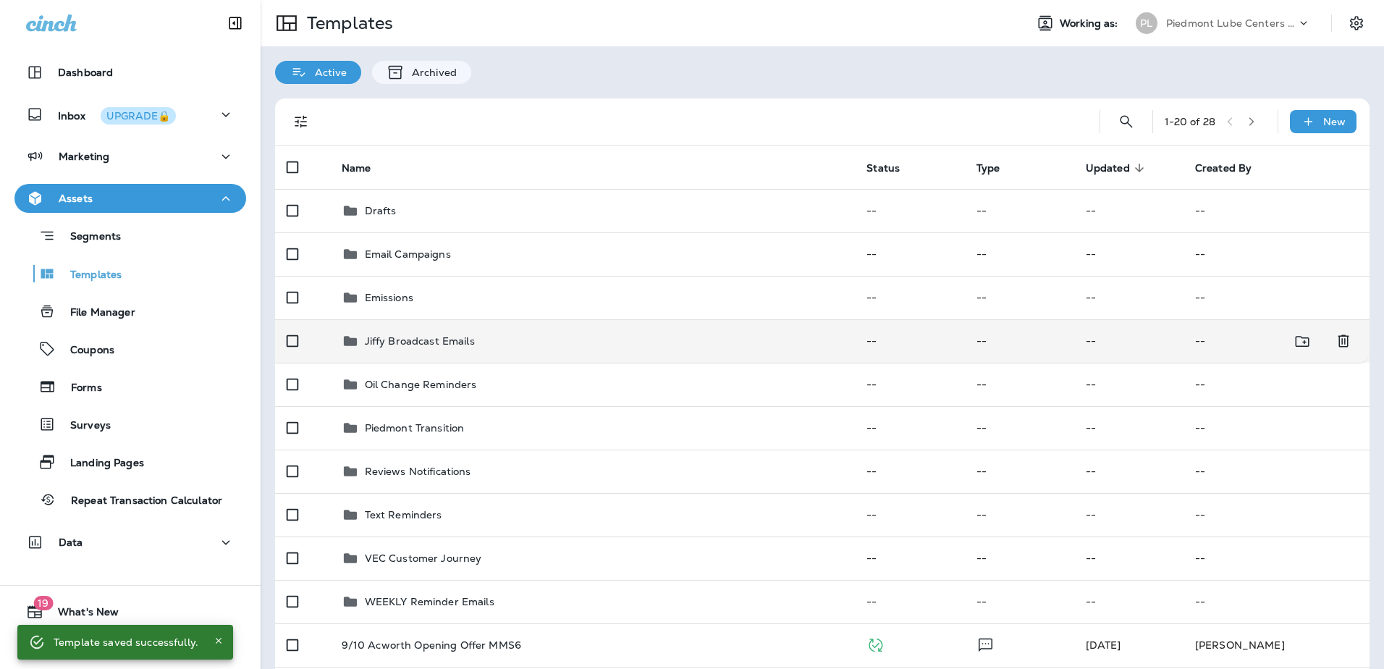
click at [437, 345] on p "Jiffy Broadcast Emails" at bounding box center [420, 341] width 110 height 12
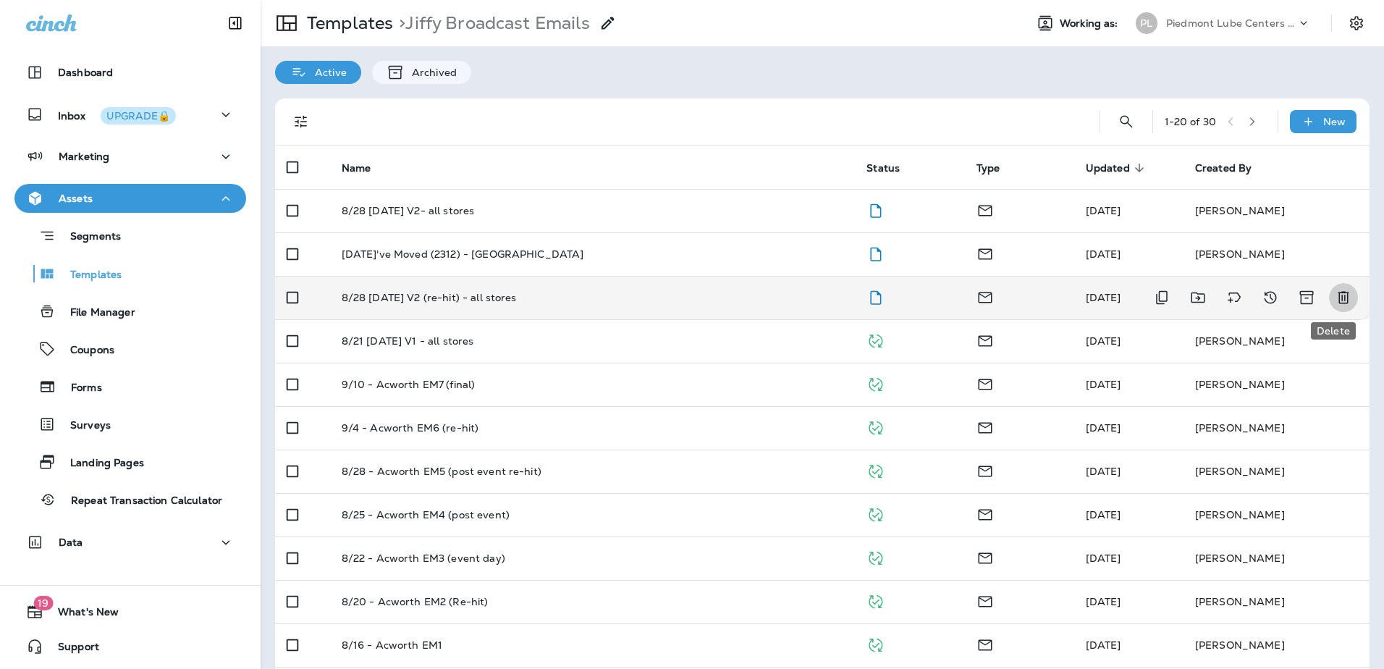
click at [1338, 292] on icon "Delete" at bounding box center [1343, 298] width 11 height 12
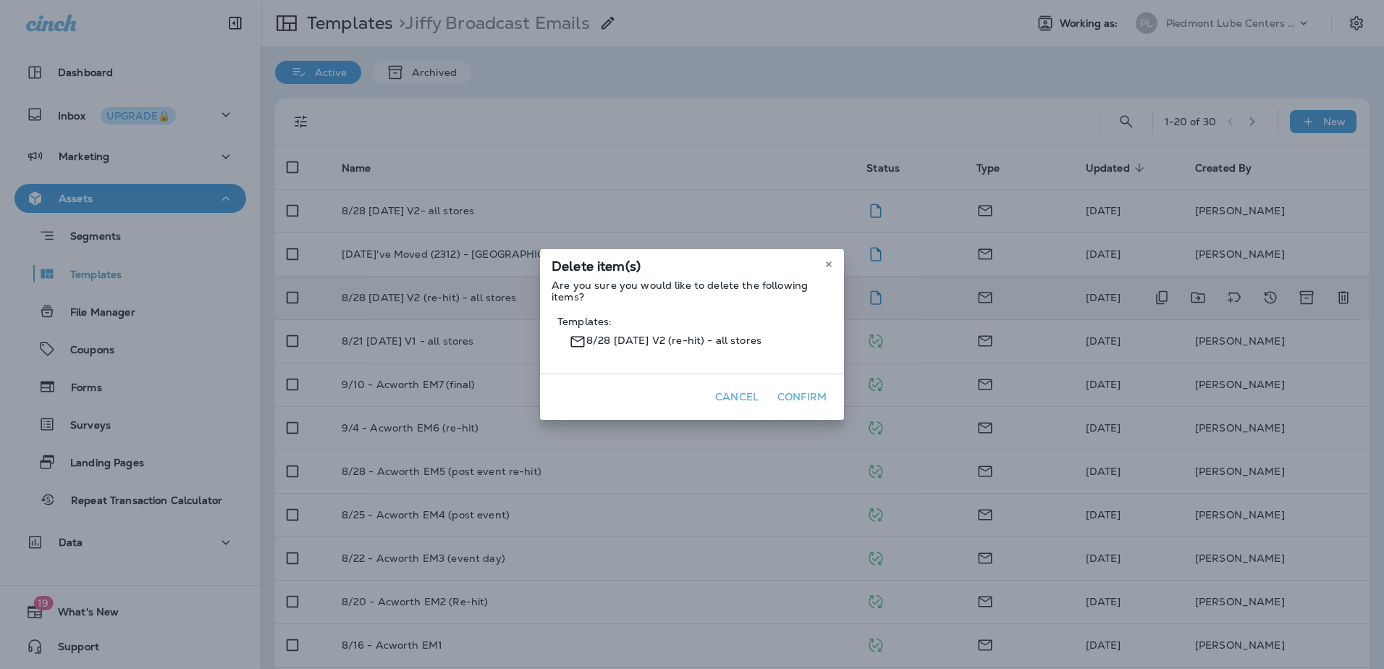
click at [787, 395] on button "Confirm" at bounding box center [802, 397] width 61 height 22
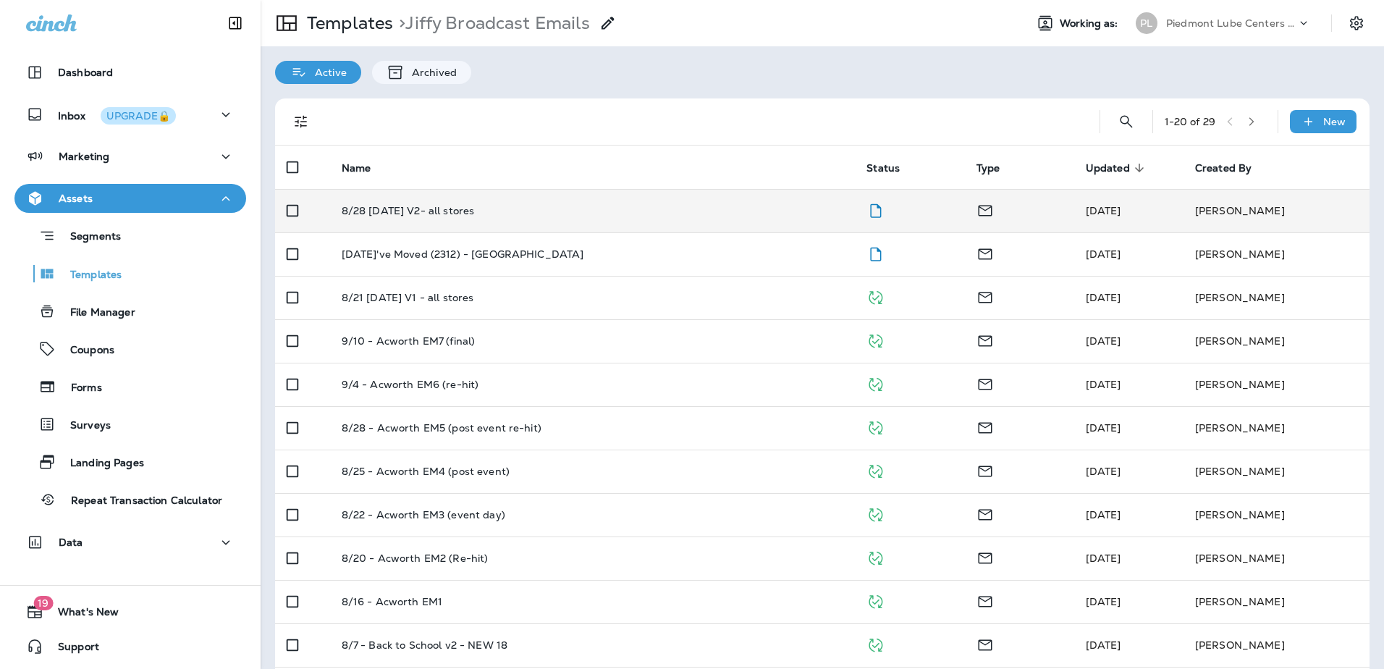
click at [456, 211] on p "8/28 [DATE] V2- all stores" at bounding box center [408, 211] width 133 height 12
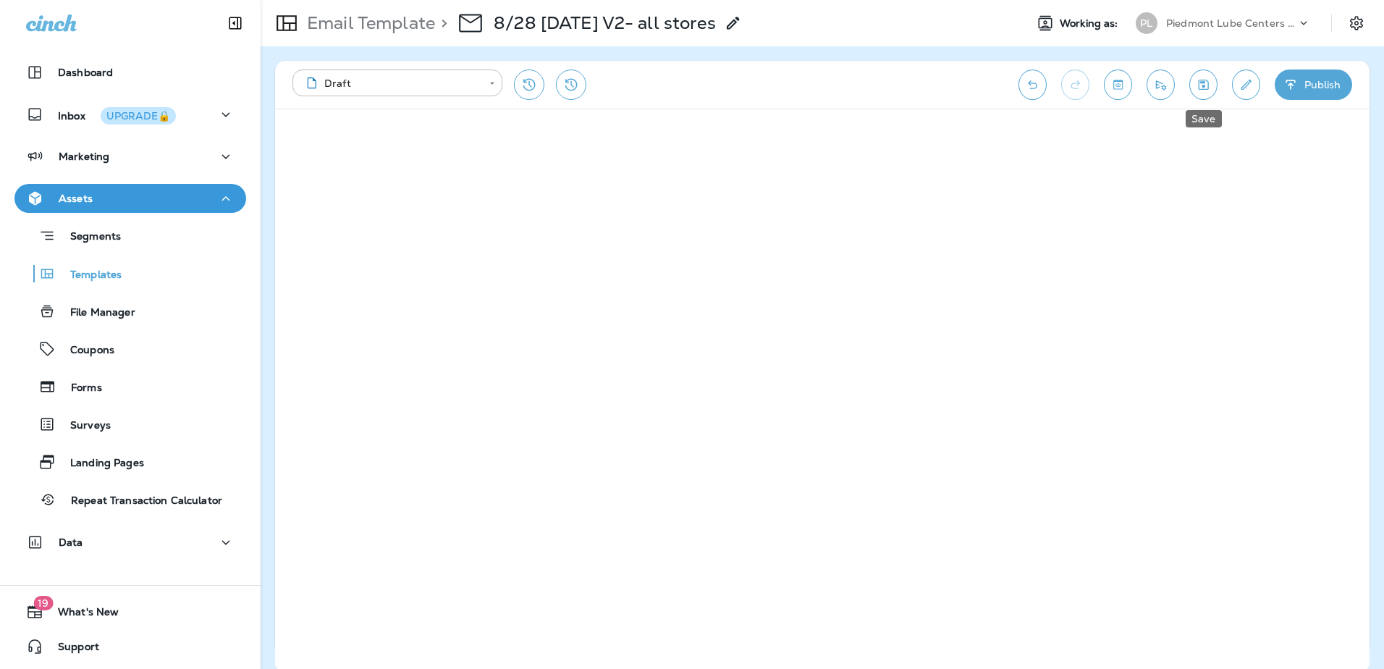
click at [1205, 91] on icon "Save" at bounding box center [1203, 84] width 15 height 14
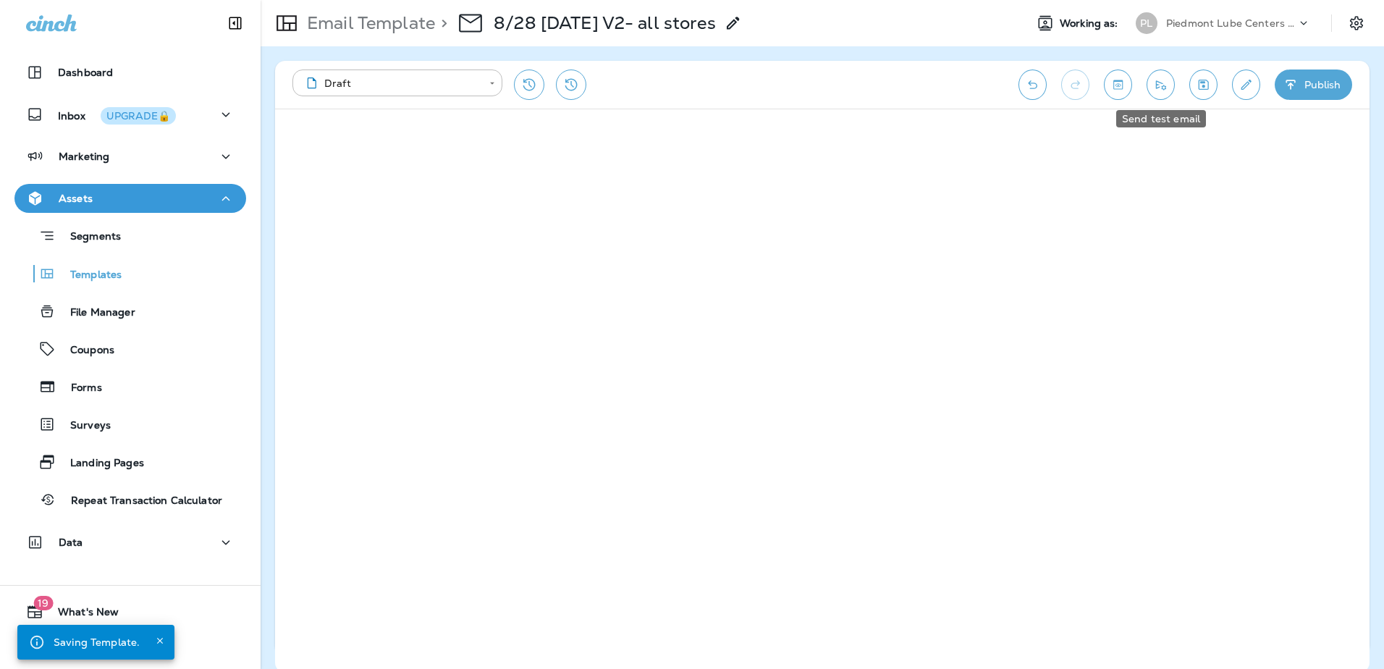
click at [1161, 87] on icon "Send test email" at bounding box center [1160, 84] width 15 height 14
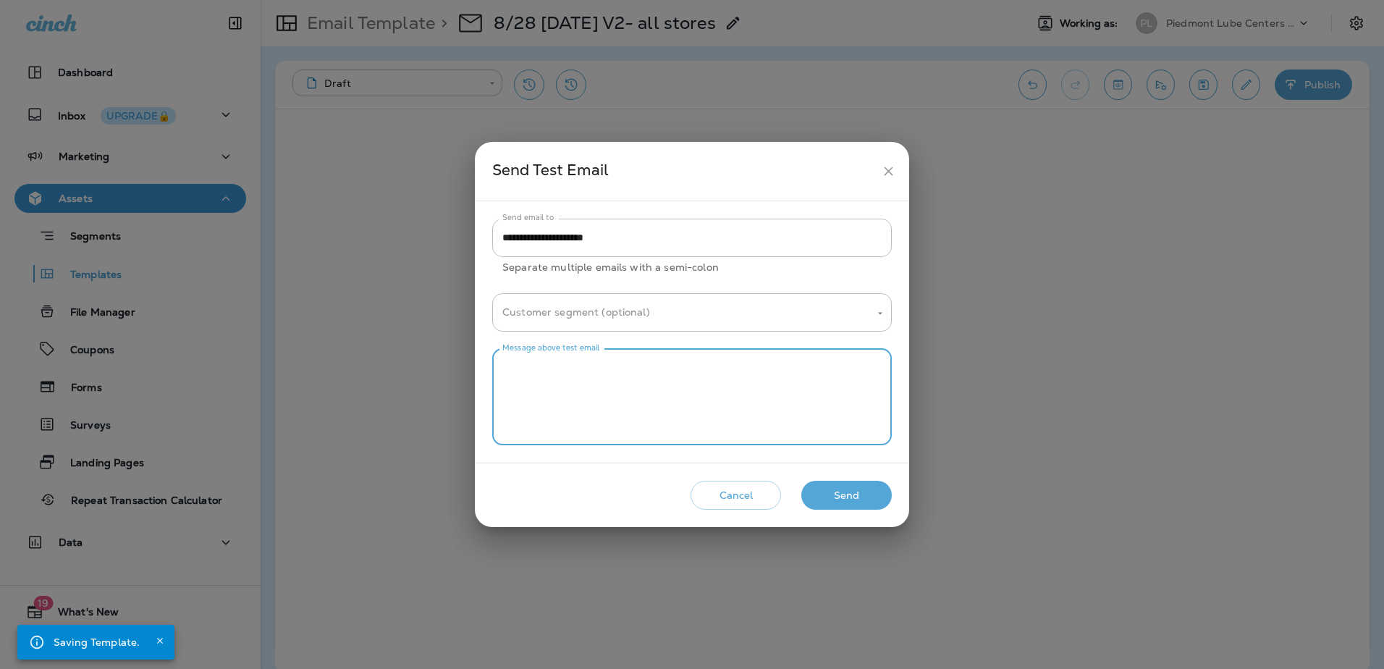
click at [677, 398] on textarea "Message above test email" at bounding box center [691, 397] width 379 height 72
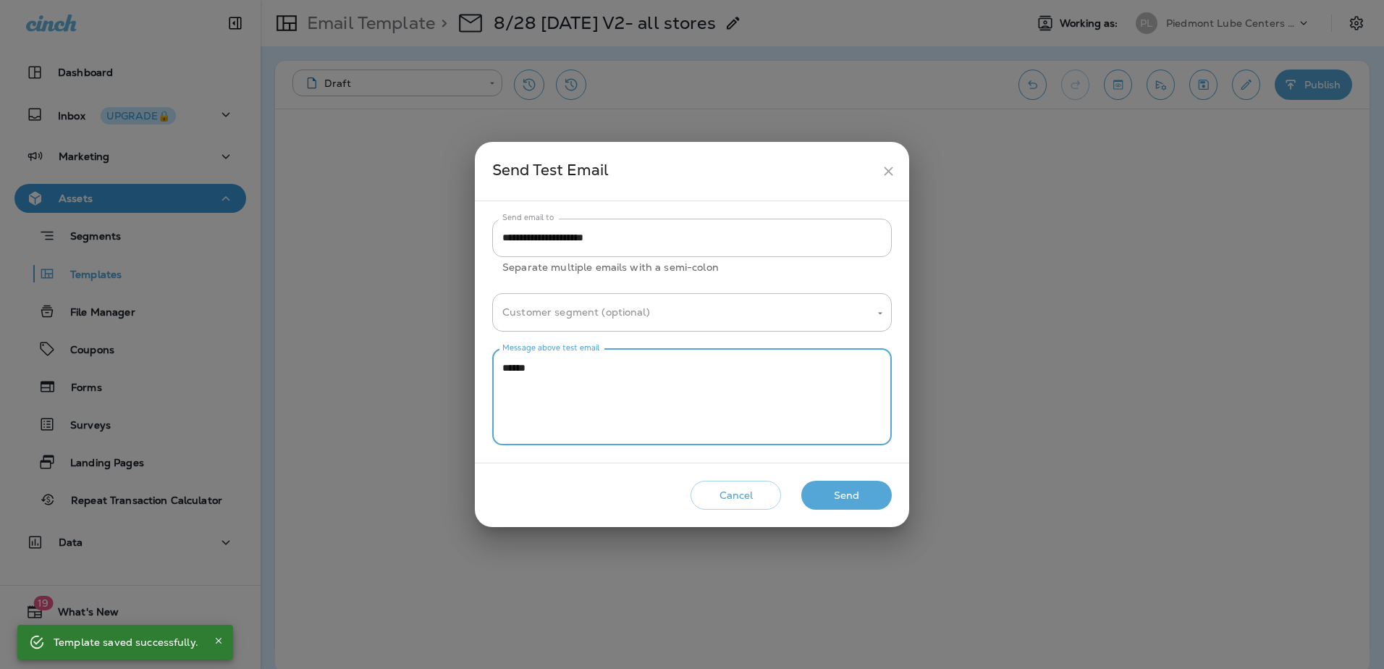
type textarea "******"
click at [850, 494] on button "Send" at bounding box center [846, 496] width 90 height 30
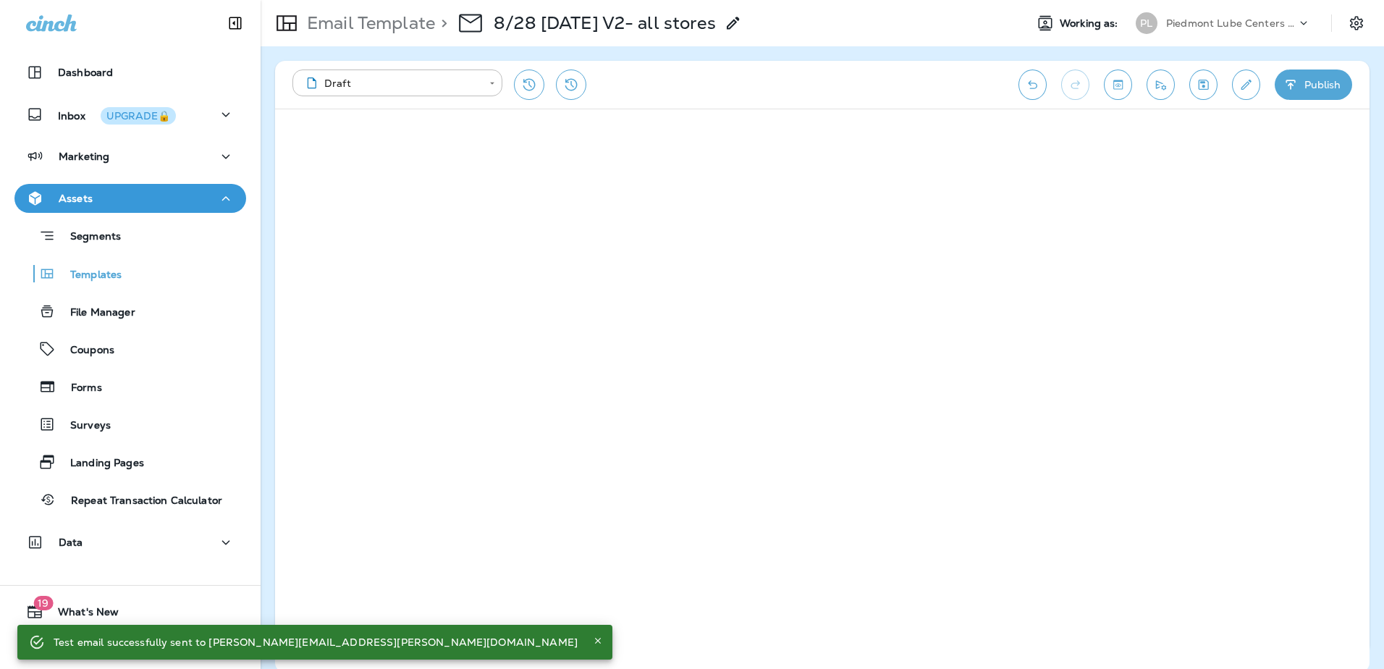
click at [1303, 80] on button "Publish" at bounding box center [1313, 85] width 77 height 30
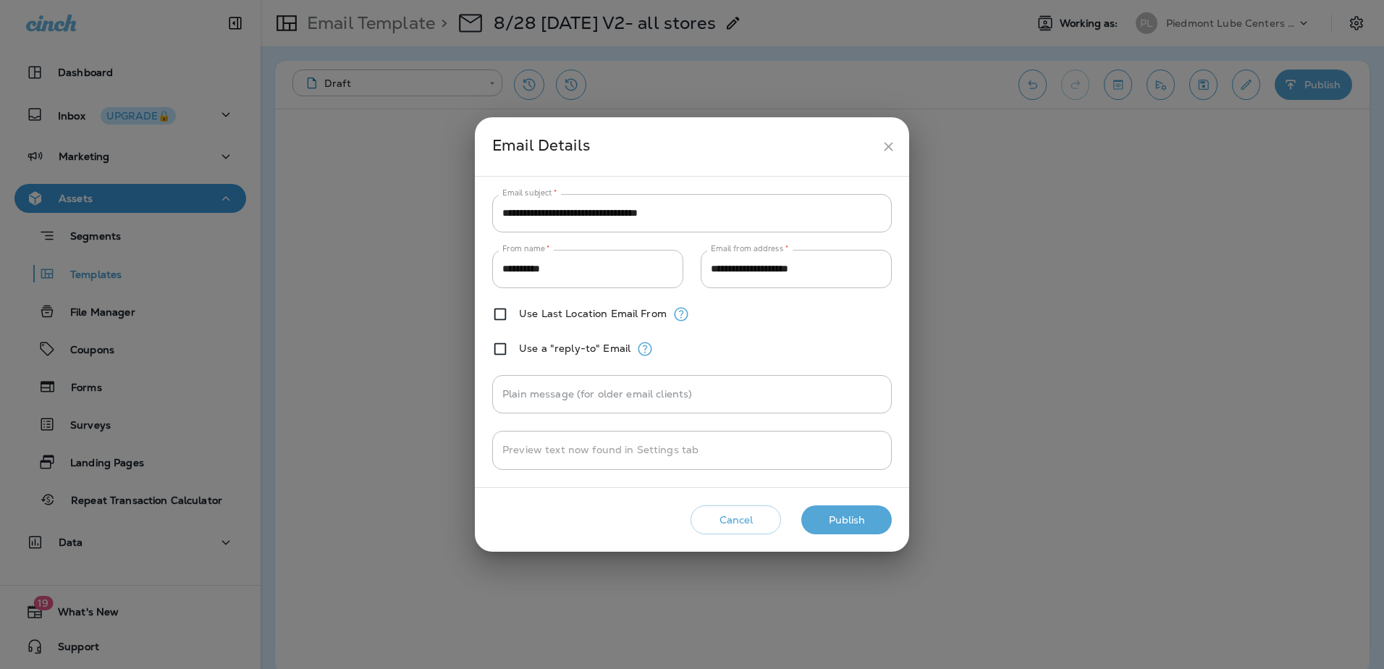
click at [856, 517] on button "Publish" at bounding box center [846, 520] width 90 height 30
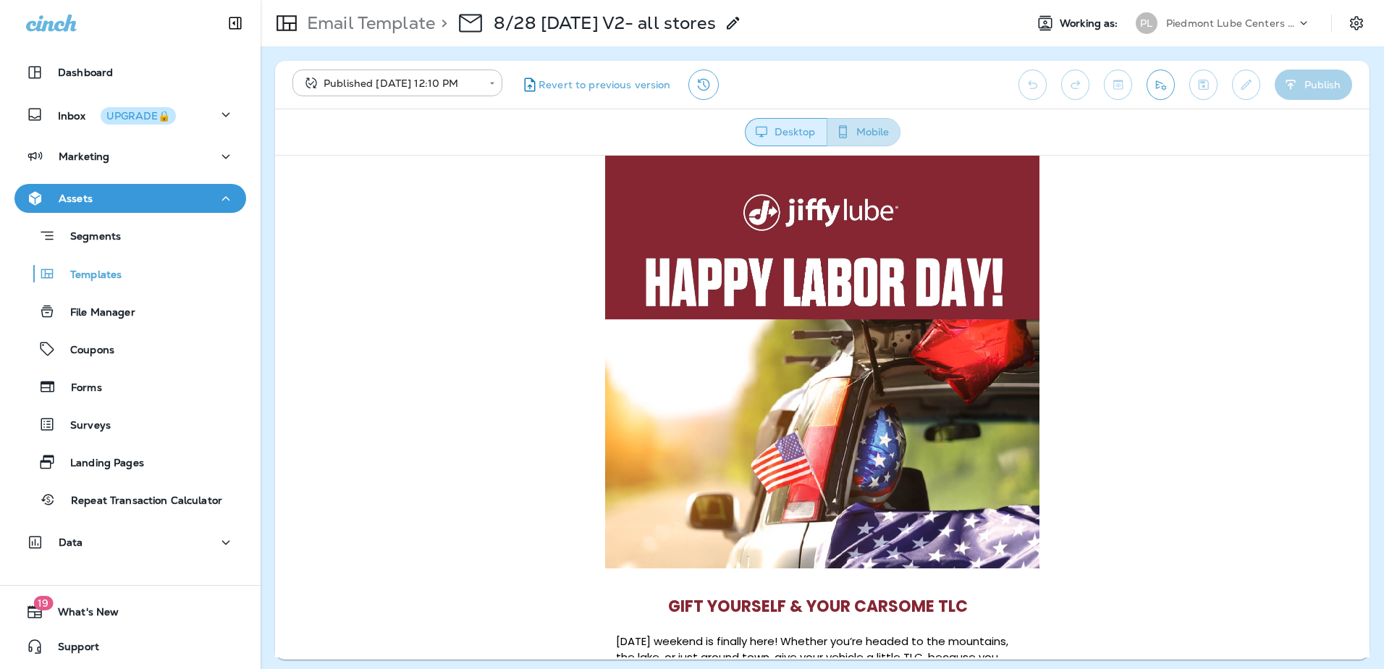
click at [838, 122] on button "Mobile" at bounding box center [864, 132] width 74 height 28
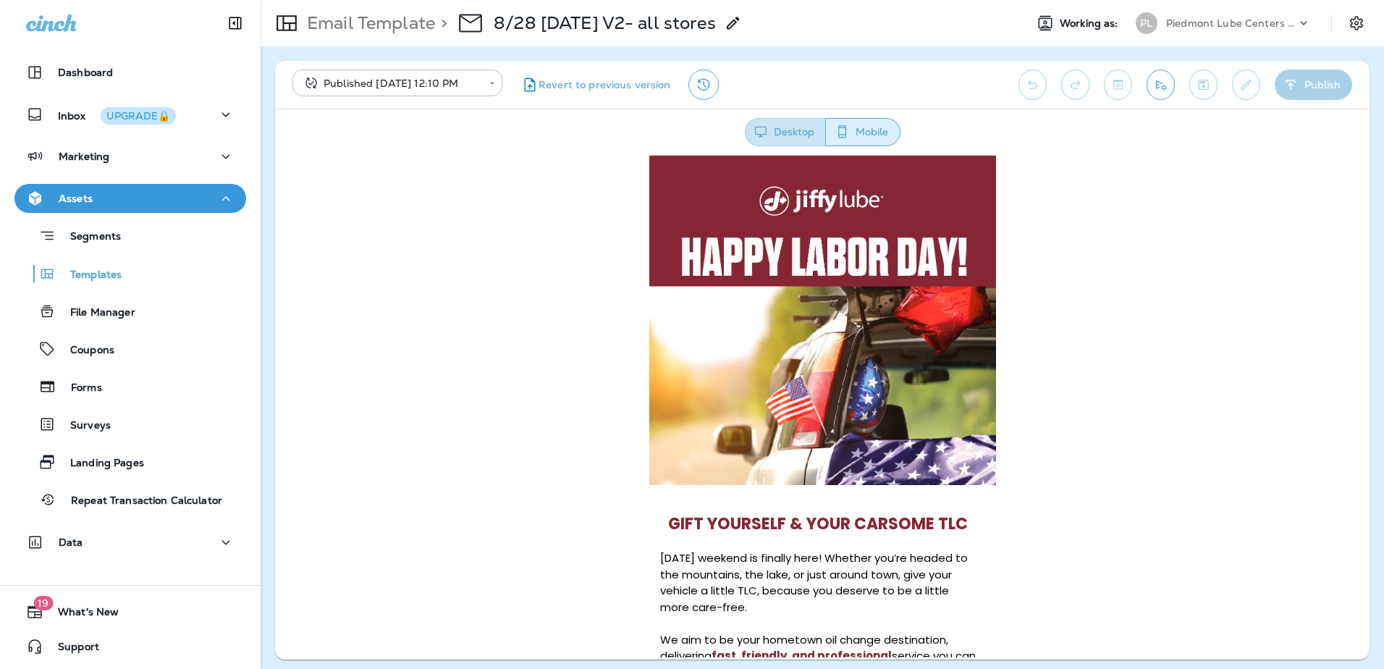
click at [799, 127] on button "Desktop" at bounding box center [785, 132] width 81 height 28
